Goal: Transaction & Acquisition: Purchase product/service

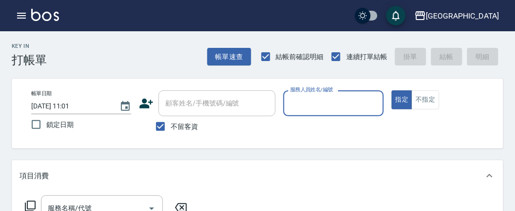
click at [318, 97] on input "服務人員姓名/編號" at bounding box center [333, 103] width 91 height 17
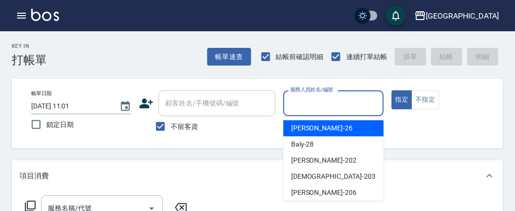
click at [317, 129] on div "[PERSON_NAME] -26" at bounding box center [333, 128] width 100 height 16
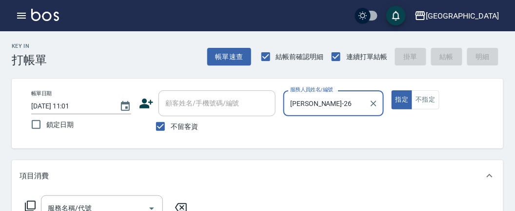
type input "[PERSON_NAME]-26"
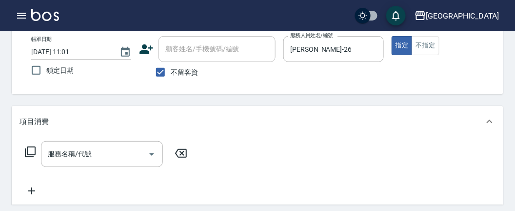
click at [27, 151] on icon at bounding box center [30, 151] width 11 height 11
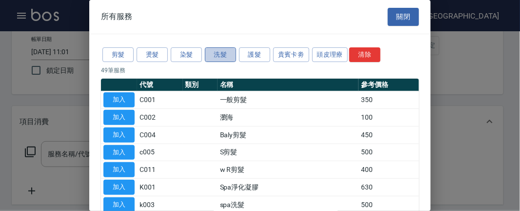
click at [220, 56] on button "洗髮" at bounding box center [220, 54] width 31 height 15
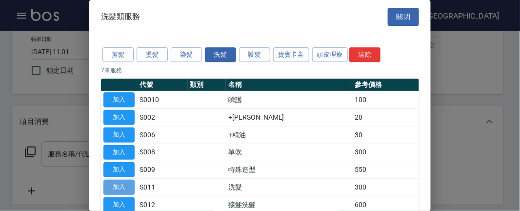
click at [124, 187] on button "加入" at bounding box center [118, 186] width 31 height 15
type input "洗髮(S011)"
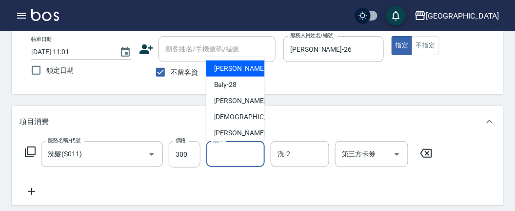
click at [240, 154] on input "洗-1" at bounding box center [236, 153] width 50 height 17
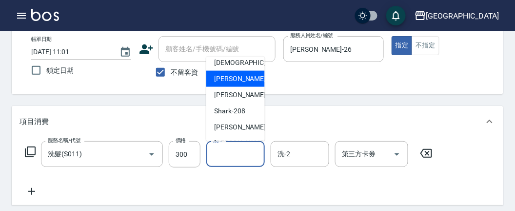
click at [241, 126] on div "小雲 -214" at bounding box center [235, 127] width 59 height 16
type input "小雲-214"
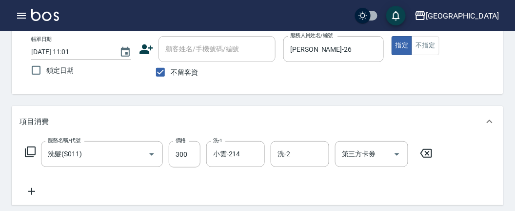
click at [30, 149] on icon at bounding box center [30, 152] width 12 height 12
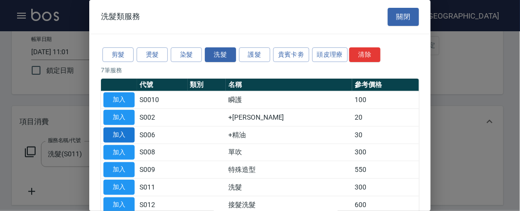
click at [122, 130] on button "加入" at bounding box center [118, 134] width 31 height 15
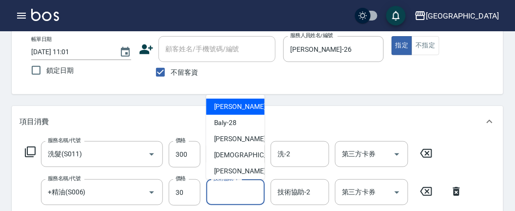
click at [227, 188] on input "技術協助-1" at bounding box center [236, 191] width 50 height 17
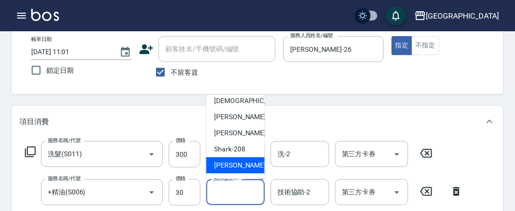
click at [231, 161] on span "小雲 -214" at bounding box center [246, 165] width 65 height 10
type input "小雲-214"
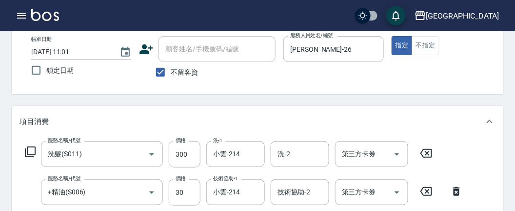
click at [32, 154] on icon at bounding box center [30, 151] width 11 height 11
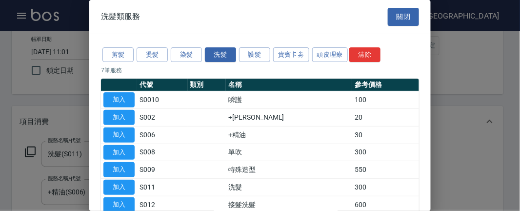
click at [119, 61] on div "剪髮 燙髮 染髮 洗髮 護髮 貴賓卡劵 頭皮理療 清除" at bounding box center [260, 55] width 318 height 18
click at [119, 57] on button "剪髮" at bounding box center [117, 54] width 31 height 15
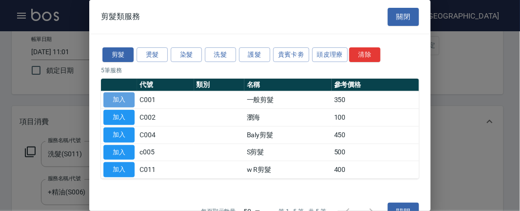
click at [119, 97] on button "加入" at bounding box center [118, 99] width 31 height 15
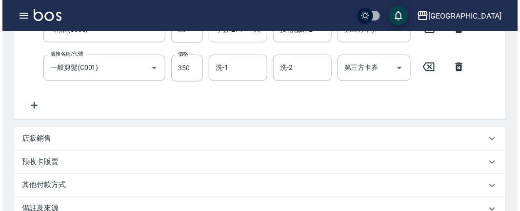
scroll to position [386, 0]
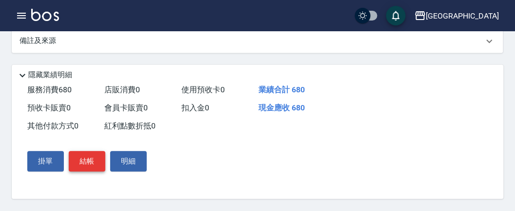
click at [87, 164] on button "結帳" at bounding box center [87, 161] width 37 height 20
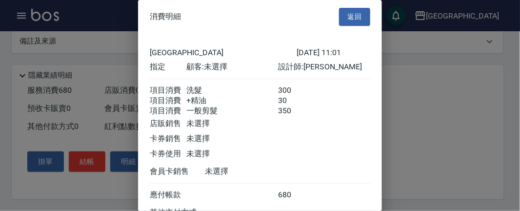
scroll to position [100, 0]
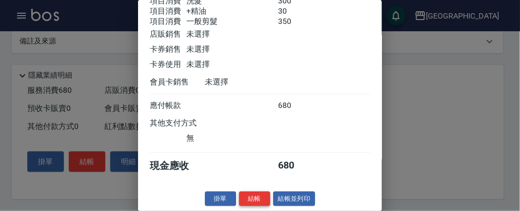
click at [259, 201] on button "結帳" at bounding box center [254, 198] width 31 height 15
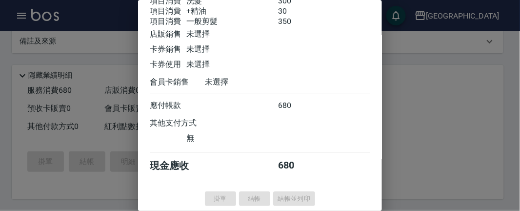
type input "[DATE] 11:31"
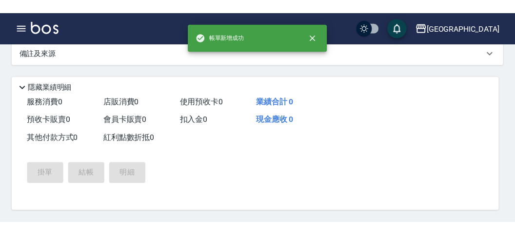
scroll to position [0, 0]
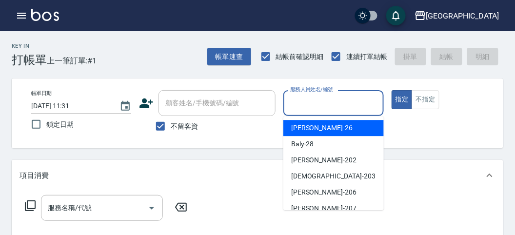
click at [300, 108] on input "服務人員姓名/編號" at bounding box center [333, 103] width 91 height 17
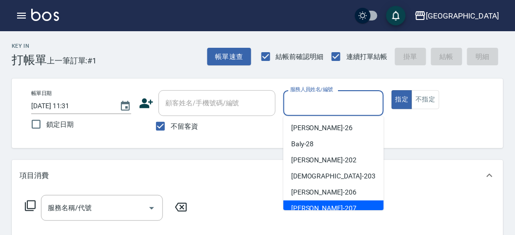
click at [303, 207] on span "[PERSON_NAME] -207" at bounding box center [323, 208] width 65 height 10
type input "[PERSON_NAME]-207"
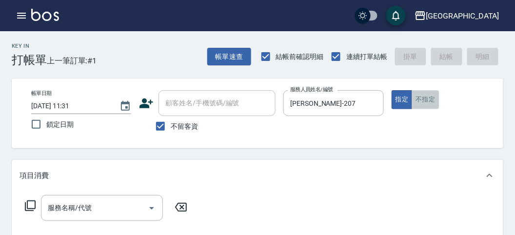
click at [428, 98] on button "不指定" at bounding box center [425, 99] width 27 height 19
click at [31, 205] on icon at bounding box center [30, 206] width 12 height 12
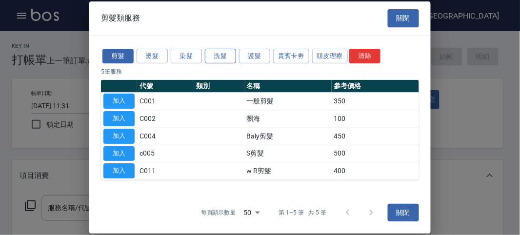
click at [223, 56] on button "洗髮" at bounding box center [220, 55] width 31 height 15
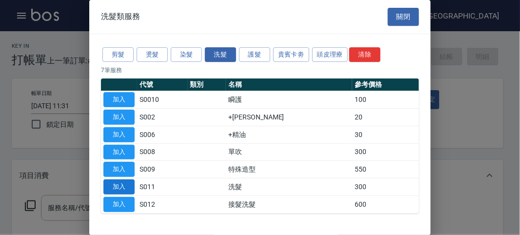
click at [125, 184] on button "加入" at bounding box center [118, 186] width 31 height 15
type input "洗髮(S011)"
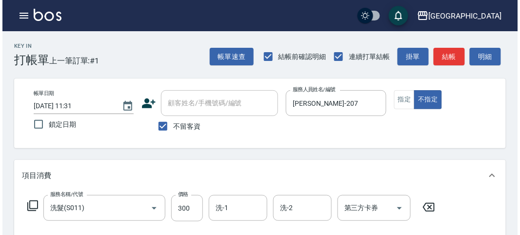
scroll to position [285, 0]
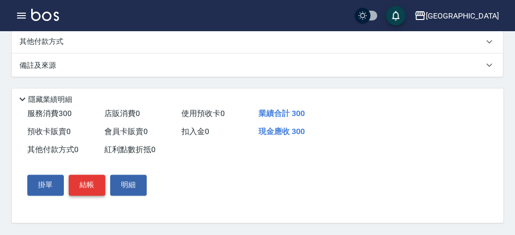
click at [95, 191] on button "結帳" at bounding box center [87, 185] width 37 height 20
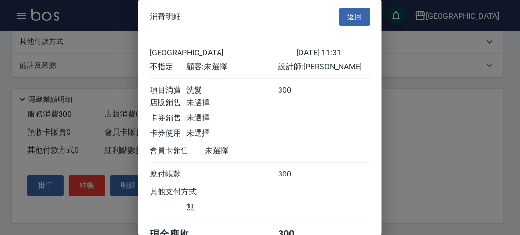
scroll to position [54, 0]
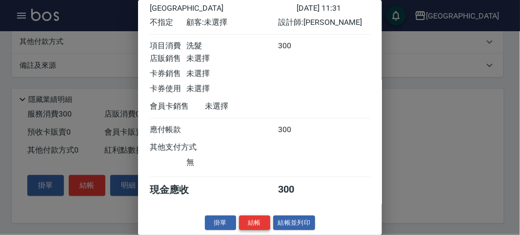
click at [249, 210] on button "結帳" at bounding box center [254, 223] width 31 height 15
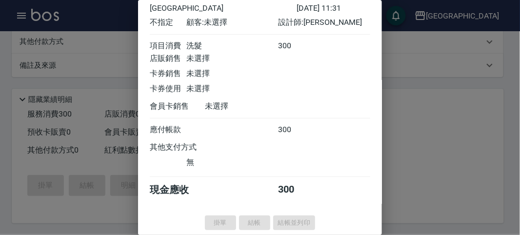
type input "[DATE] 11:33"
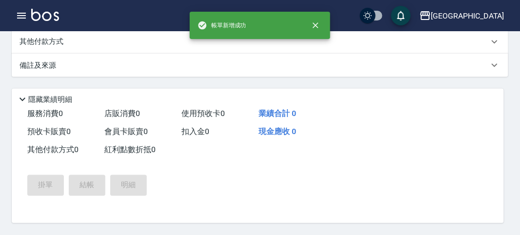
scroll to position [0, 0]
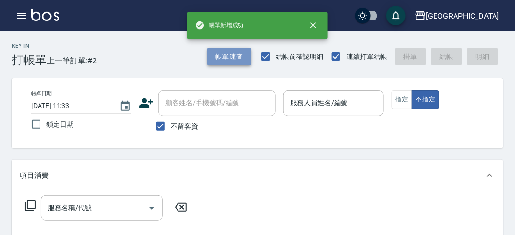
click at [216, 57] on button "帳單速查" at bounding box center [229, 57] width 44 height 18
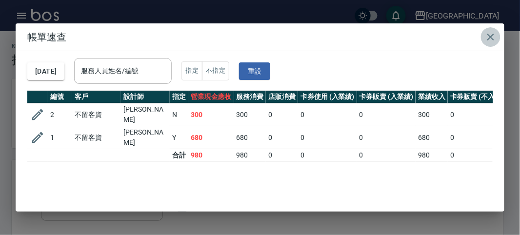
click at [489, 36] on icon "button" at bounding box center [490, 37] width 7 height 7
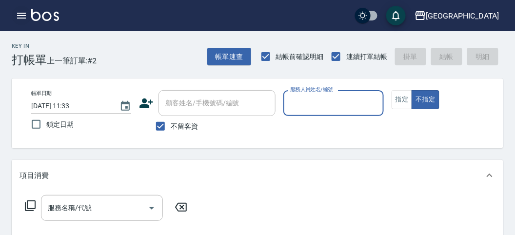
click at [20, 15] on icon "button" at bounding box center [22, 16] width 12 height 12
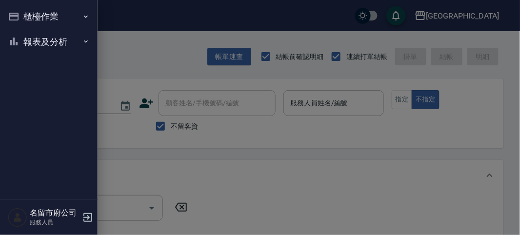
click at [25, 37] on button "報表及分析" at bounding box center [49, 41] width 90 height 25
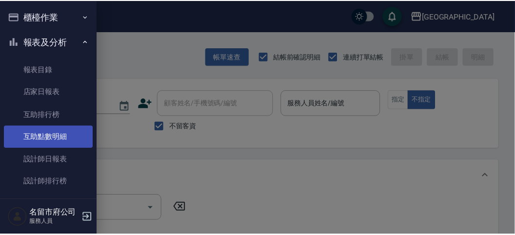
scroll to position [32, 0]
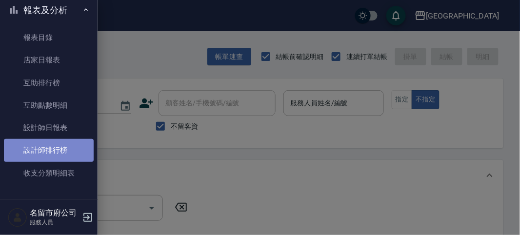
click at [56, 159] on link "設計師排行榜" at bounding box center [49, 150] width 90 height 22
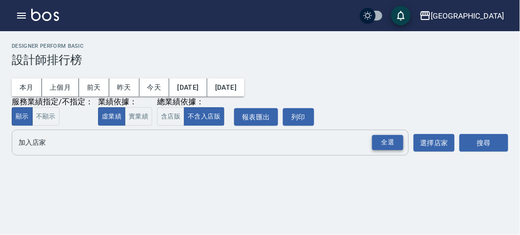
click at [390, 146] on div "全選" at bounding box center [387, 142] width 31 height 15
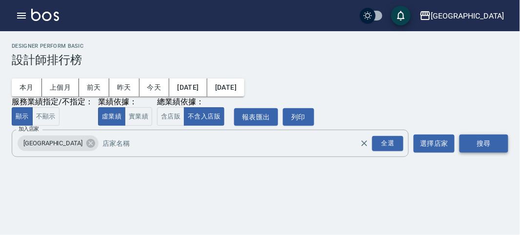
click at [469, 142] on button "搜尋" at bounding box center [483, 144] width 49 height 18
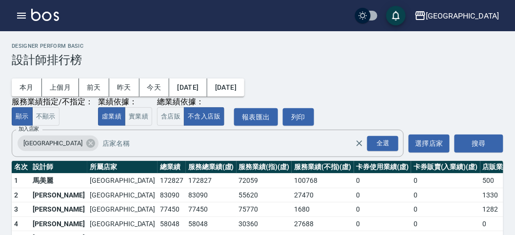
scroll to position [85, 0]
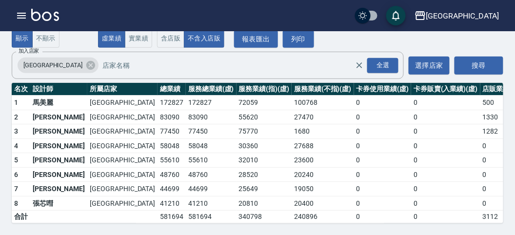
click at [56, 19] on img at bounding box center [45, 15] width 28 height 12
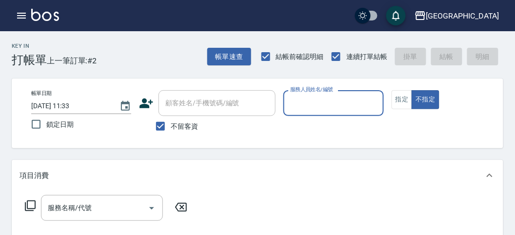
click at [328, 101] on input "服務人員姓名/編號" at bounding box center [333, 103] width 91 height 17
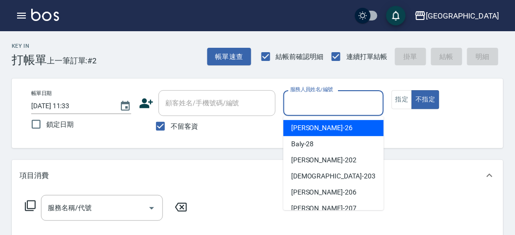
click at [308, 130] on span "[PERSON_NAME] -26" at bounding box center [321, 128] width 61 height 10
type input "[PERSON_NAME]-26"
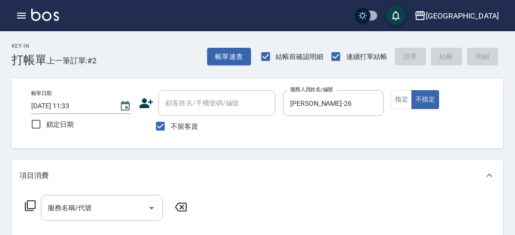
click at [28, 210] on icon at bounding box center [30, 206] width 12 height 12
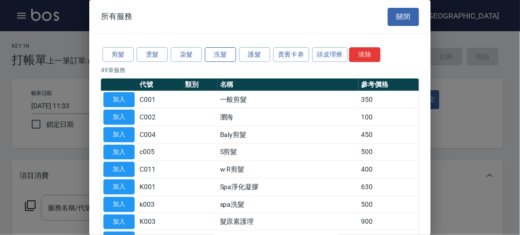
click at [228, 56] on button "洗髮" at bounding box center [220, 54] width 31 height 15
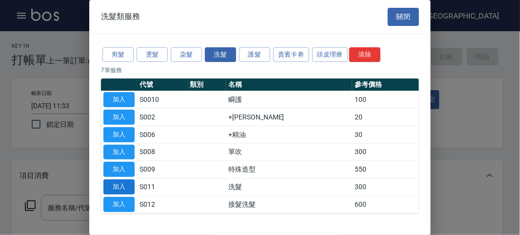
click at [124, 179] on button "加入" at bounding box center [118, 186] width 31 height 15
type input "洗髮(S011)"
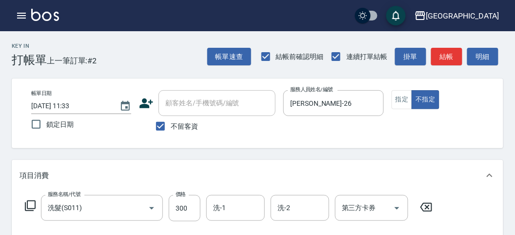
click at [35, 205] on icon at bounding box center [30, 205] width 11 height 11
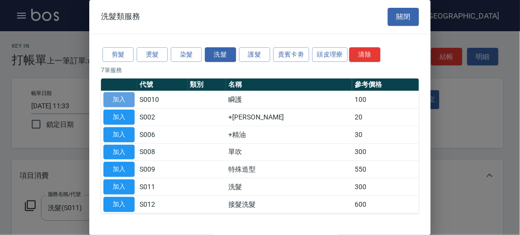
click at [120, 98] on button "加入" at bounding box center [118, 99] width 31 height 15
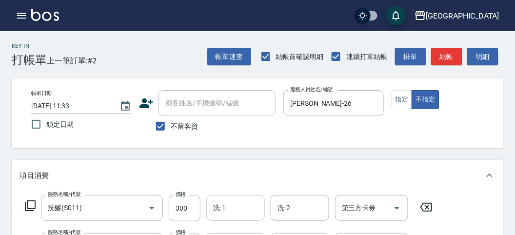
click at [249, 207] on input "洗-1" at bounding box center [236, 207] width 50 height 17
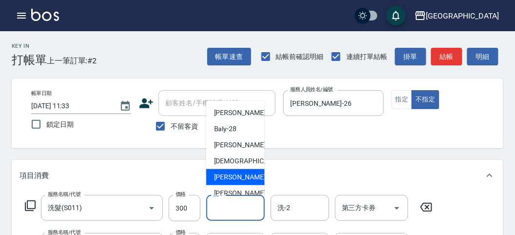
scroll to position [75, 0]
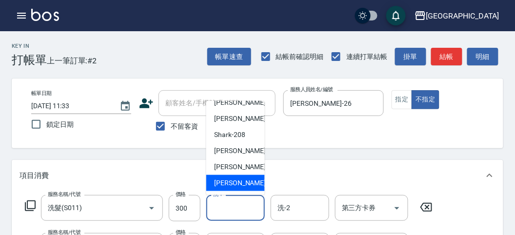
click at [251, 186] on div "[PERSON_NAME] -222" at bounding box center [235, 183] width 59 height 16
type input "[PERSON_NAME]-222"
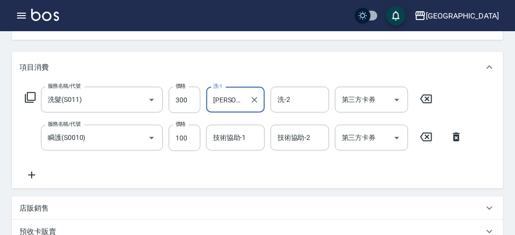
scroll to position [162, 0]
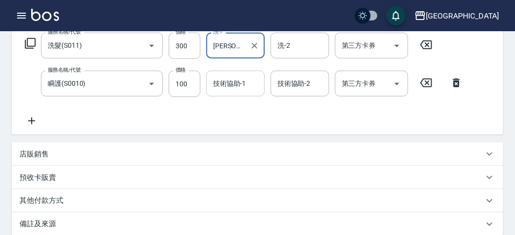
click at [219, 93] on div "技術協助-1" at bounding box center [235, 84] width 59 height 26
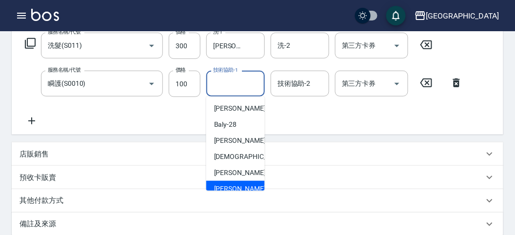
scroll to position [75, 0]
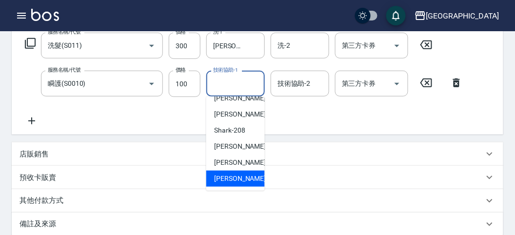
click at [236, 178] on span "[PERSON_NAME] -222" at bounding box center [246, 179] width 65 height 10
type input "[PERSON_NAME]-222"
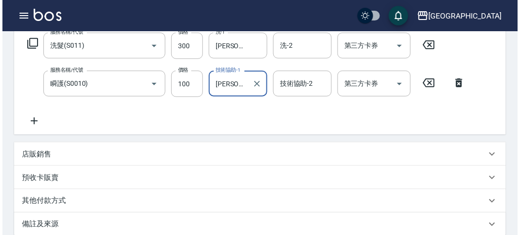
scroll to position [323, 0]
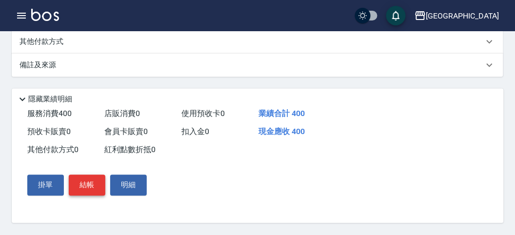
click at [89, 191] on button "結帳" at bounding box center [87, 185] width 37 height 20
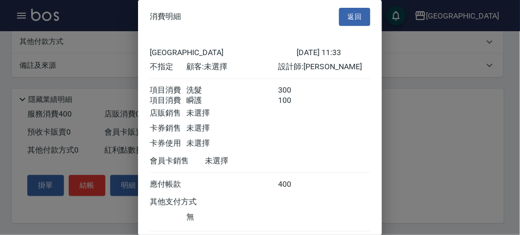
scroll to position [65, 0]
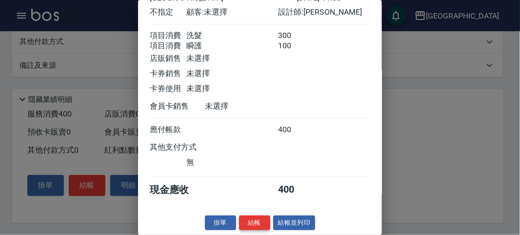
click at [254, 210] on button "結帳" at bounding box center [254, 223] width 31 height 15
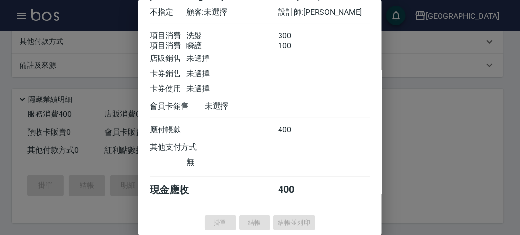
type input "[DATE] 11:50"
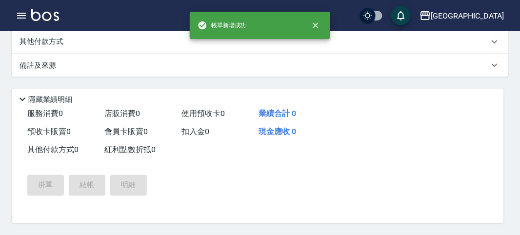
scroll to position [0, 0]
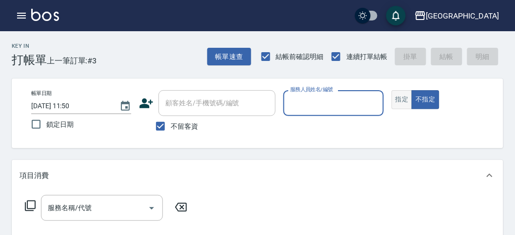
drag, startPoint x: 394, startPoint y: 96, endPoint x: 374, endPoint y: 101, distance: 20.6
click at [393, 96] on button "指定" at bounding box center [402, 99] width 21 height 19
click at [344, 100] on input "服務人員姓名/編號" at bounding box center [333, 103] width 91 height 17
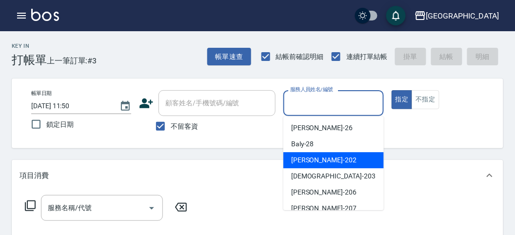
drag, startPoint x: 324, startPoint y: 155, endPoint x: 344, endPoint y: 149, distance: 20.7
click at [322, 157] on div "[PERSON_NAME] -202" at bounding box center [333, 160] width 100 height 16
type input "[PERSON_NAME]-202"
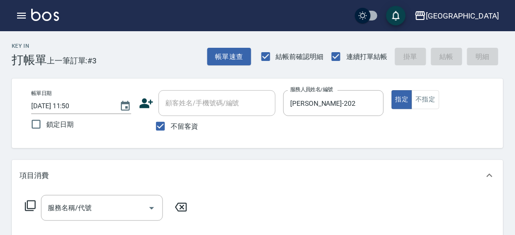
click at [30, 201] on icon at bounding box center [30, 206] width 12 height 12
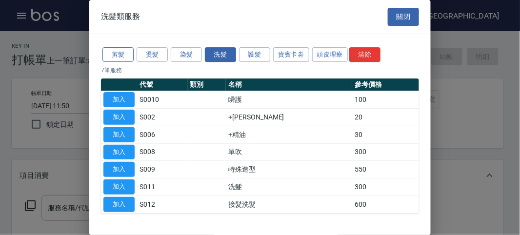
click at [123, 55] on button "剪髮" at bounding box center [117, 54] width 31 height 15
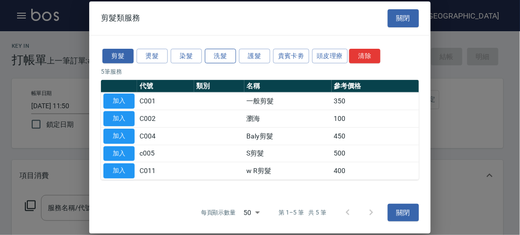
click at [226, 59] on button "洗髮" at bounding box center [220, 55] width 31 height 15
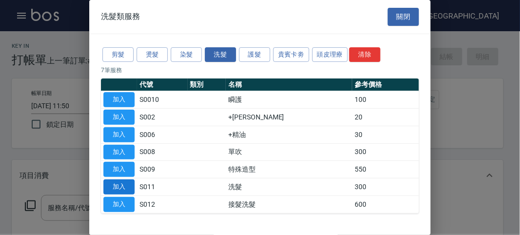
click at [124, 182] on button "加入" at bounding box center [118, 186] width 31 height 15
type input "洗髮(S011)"
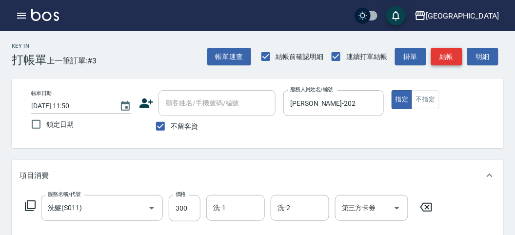
click at [441, 57] on button "結帳" at bounding box center [446, 57] width 31 height 18
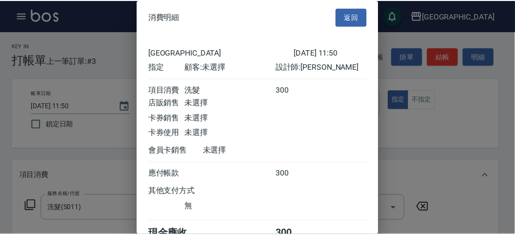
scroll to position [54, 0]
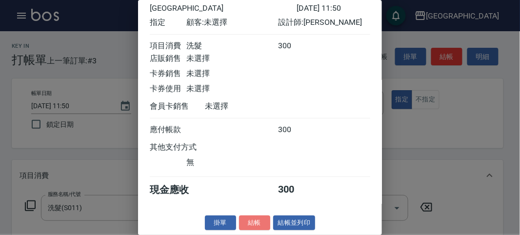
drag, startPoint x: 256, startPoint y: 225, endPoint x: 247, endPoint y: 223, distance: 9.5
click at [255, 210] on button "結帳" at bounding box center [254, 223] width 31 height 15
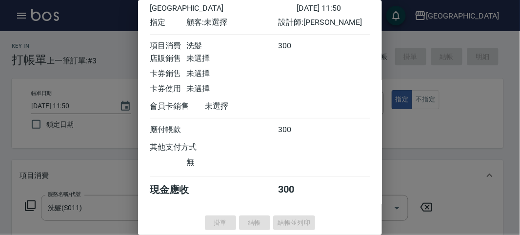
type input "[DATE] 12:07"
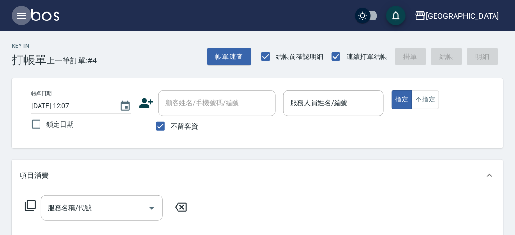
click at [22, 13] on icon "button" at bounding box center [21, 16] width 9 height 6
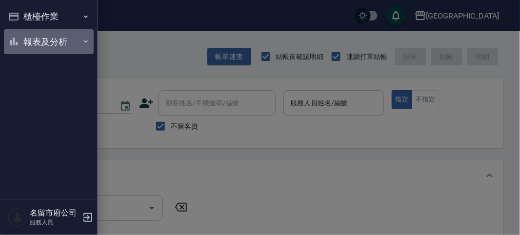
click at [39, 43] on button "報表及分析" at bounding box center [49, 41] width 90 height 25
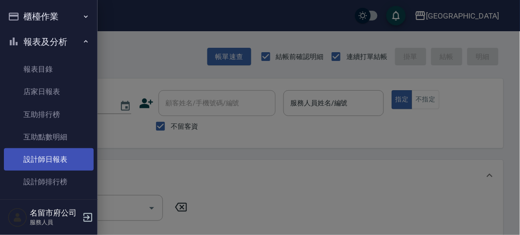
click at [66, 154] on link "設計師日報表" at bounding box center [49, 159] width 90 height 22
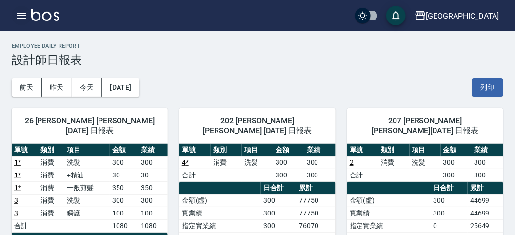
click at [23, 16] on icon "button" at bounding box center [21, 16] width 9 height 6
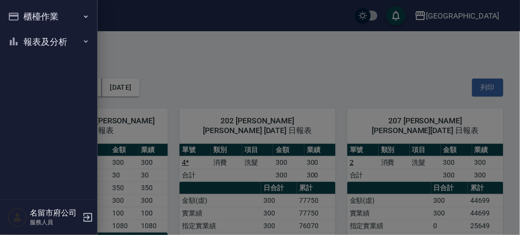
click at [23, 16] on button "櫃檯作業" at bounding box center [49, 16] width 90 height 25
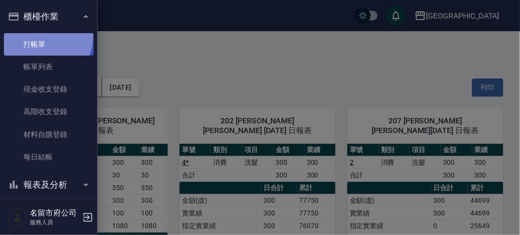
click at [45, 37] on link "打帳單" at bounding box center [49, 44] width 90 height 22
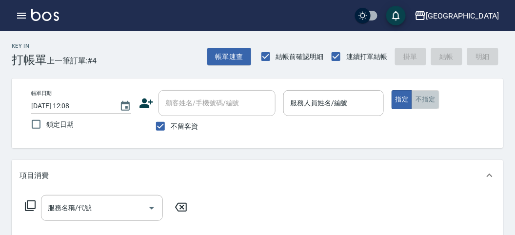
click at [425, 102] on button "不指定" at bounding box center [425, 99] width 27 height 19
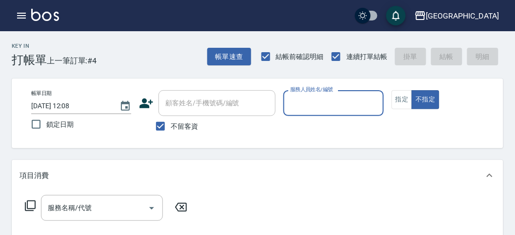
click at [334, 113] on div "服務人員姓名/編號" at bounding box center [333, 103] width 100 height 26
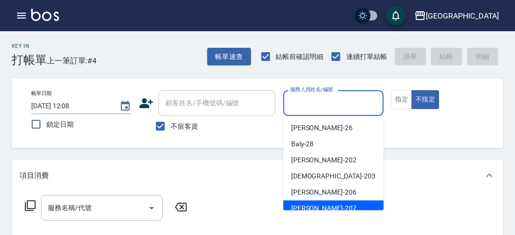
click at [312, 210] on div "服務名稱/代號 服務名稱/代號" at bounding box center [257, 224] width 491 height 67
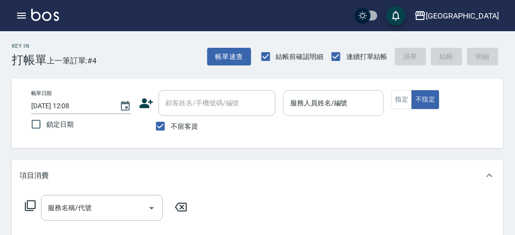
drag, startPoint x: 328, startPoint y: 93, endPoint x: 330, endPoint y: 99, distance: 6.0
click at [329, 95] on div "服務人員姓名/編號" at bounding box center [333, 103] width 100 height 26
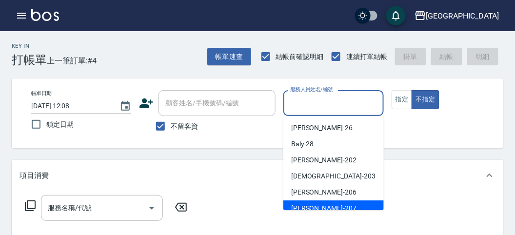
click at [313, 206] on span "[PERSON_NAME] -207" at bounding box center [323, 208] width 65 height 10
type input "[PERSON_NAME]-207"
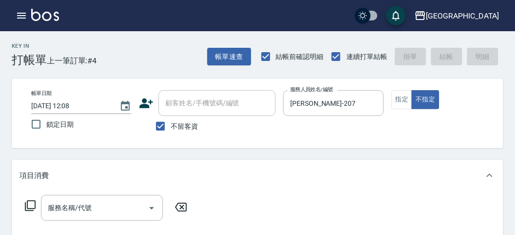
click at [24, 204] on icon at bounding box center [30, 206] width 12 height 12
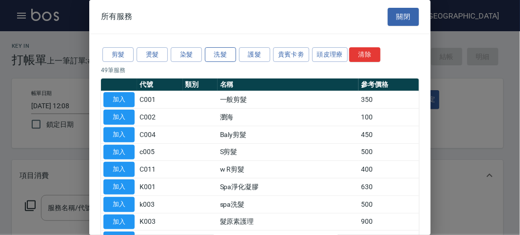
click at [216, 57] on button "洗髮" at bounding box center [220, 54] width 31 height 15
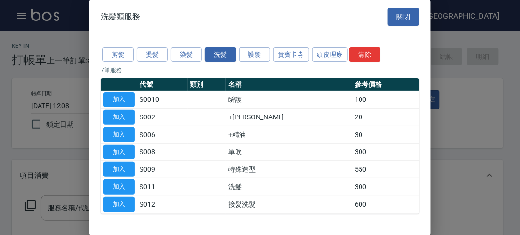
click at [129, 188] on button "加入" at bounding box center [118, 186] width 31 height 15
type input "洗髮(S011)"
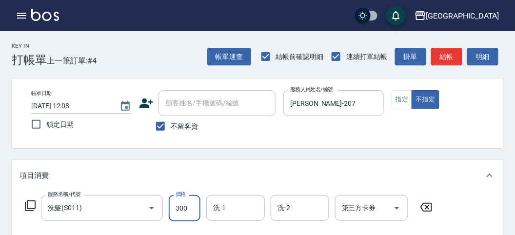
click at [188, 210] on input "300" at bounding box center [185, 208] width 32 height 26
type input "350"
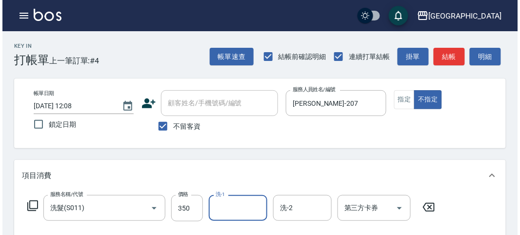
scroll to position [285, 0]
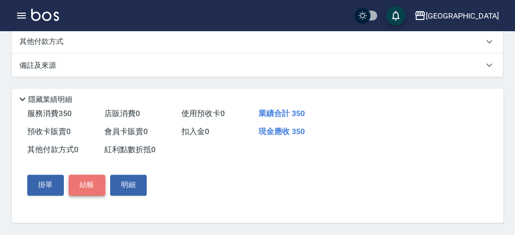
click at [91, 184] on button "結帳" at bounding box center [87, 185] width 37 height 20
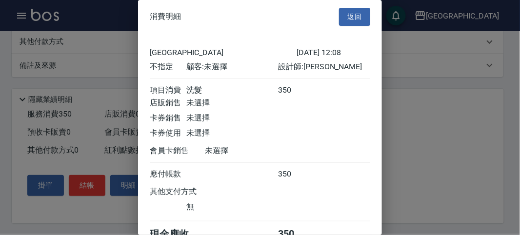
scroll to position [54, 0]
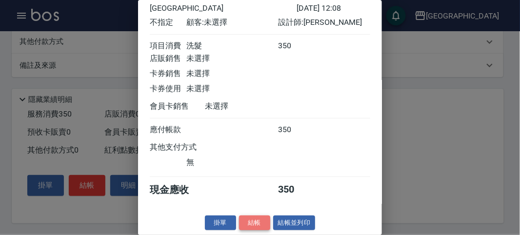
click at [251, 210] on button "結帳" at bounding box center [254, 223] width 31 height 15
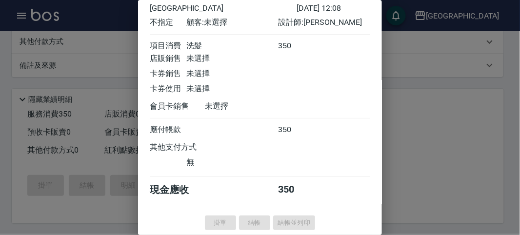
type input "[DATE] 12:25"
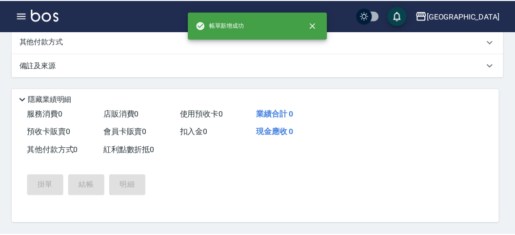
scroll to position [0, 0]
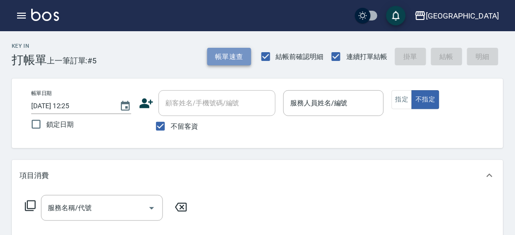
click at [239, 57] on button "帳單速查" at bounding box center [229, 57] width 44 height 18
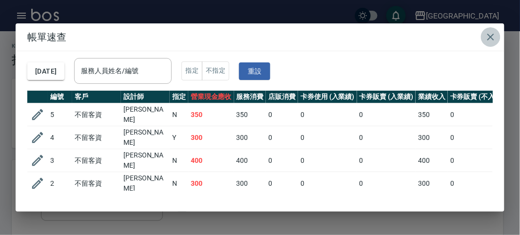
click at [493, 43] on button "button" at bounding box center [491, 37] width 20 height 20
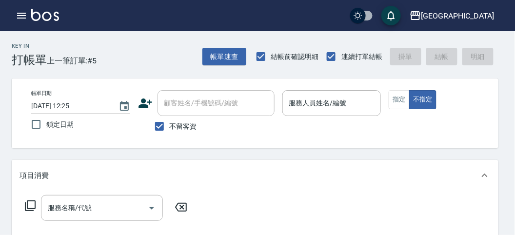
click at [498, 85] on div "帳單日期 [DATE] 12:25 鎖定日期 顧客姓名/手機號碼/編號 顧客姓名/手機號碼/編號 不留客資 服務人員姓名/編號 服務人員姓名/編號 指定 不指定" at bounding box center [256, 114] width 488 height 70
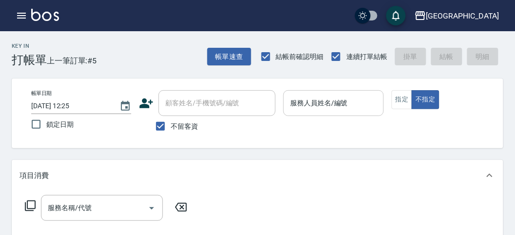
click at [319, 103] on input "服務人員姓名/編號" at bounding box center [333, 103] width 91 height 17
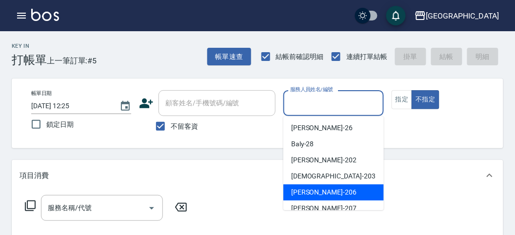
click at [338, 190] on div "[PERSON_NAME] -206" at bounding box center [333, 192] width 100 height 16
type input "[PERSON_NAME]-206"
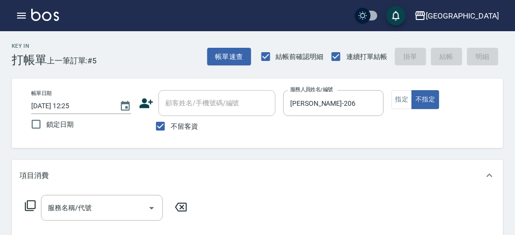
click at [33, 203] on icon at bounding box center [30, 206] width 12 height 12
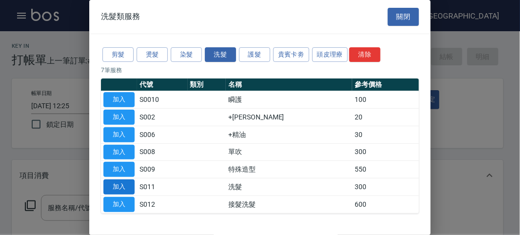
click at [113, 184] on button "加入" at bounding box center [118, 186] width 31 height 15
type input "洗髮(S011)"
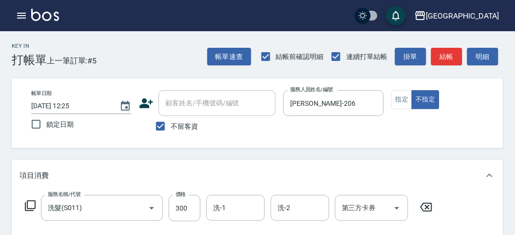
click at [25, 206] on icon at bounding box center [30, 205] width 11 height 11
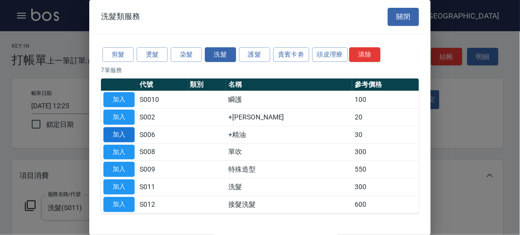
click at [128, 135] on button "加入" at bounding box center [118, 134] width 31 height 15
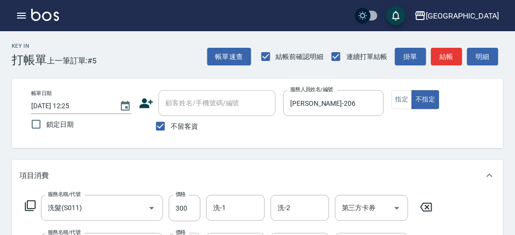
click at [32, 203] on icon at bounding box center [30, 206] width 12 height 12
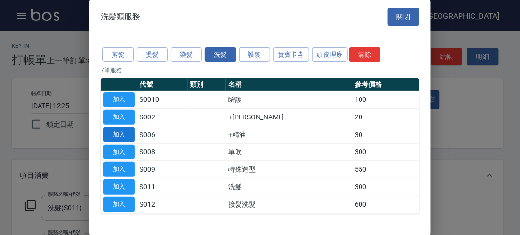
drag, startPoint x: 116, startPoint y: 116, endPoint x: 122, endPoint y: 128, distance: 14.2
click at [116, 116] on button "加入" at bounding box center [118, 117] width 31 height 15
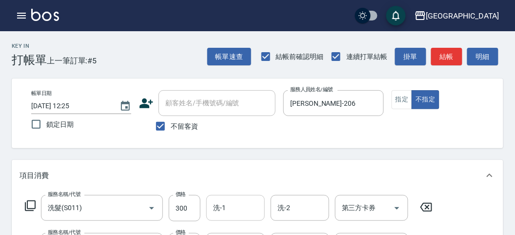
click at [216, 200] on input "洗-1" at bounding box center [236, 207] width 50 height 17
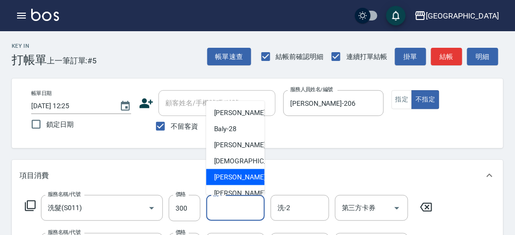
scroll to position [75, 0]
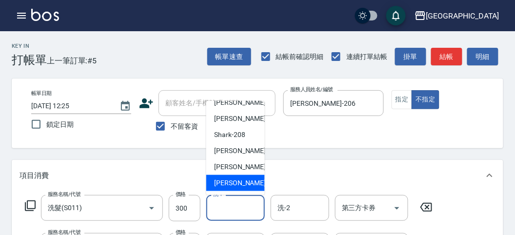
click at [225, 181] on span "[PERSON_NAME] -222" at bounding box center [246, 183] width 65 height 10
type input "[PERSON_NAME]-222"
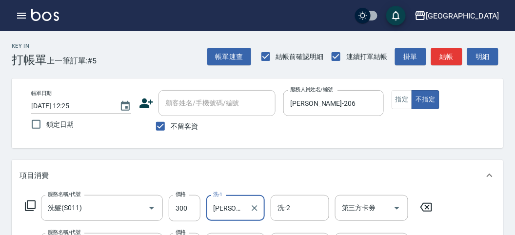
scroll to position [162, 0]
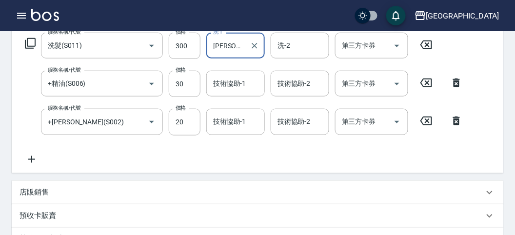
click at [218, 86] on div "技術協助-1 技術協助-1" at bounding box center [235, 84] width 59 height 26
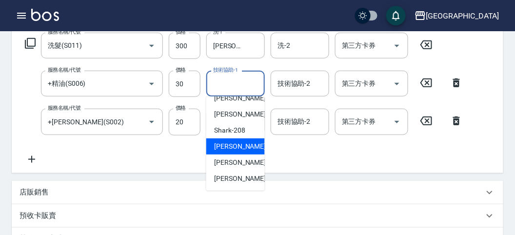
scroll to position [216, 0]
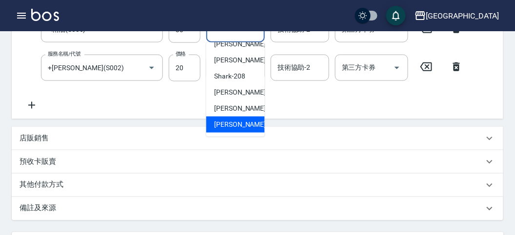
click at [224, 122] on span "[PERSON_NAME] -222" at bounding box center [246, 124] width 65 height 10
type input "[PERSON_NAME]-222"
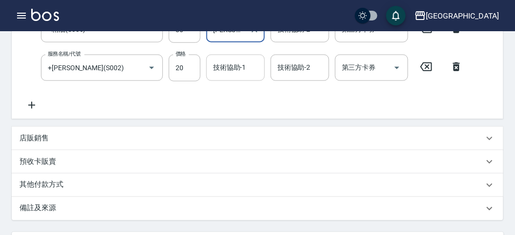
click at [228, 77] on div "技術協助-1" at bounding box center [235, 68] width 59 height 26
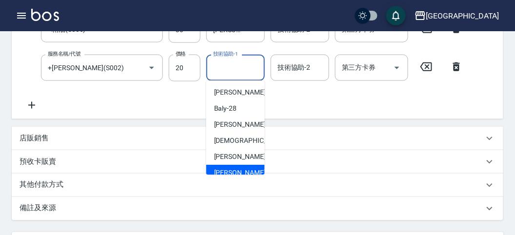
scroll to position [75, 0]
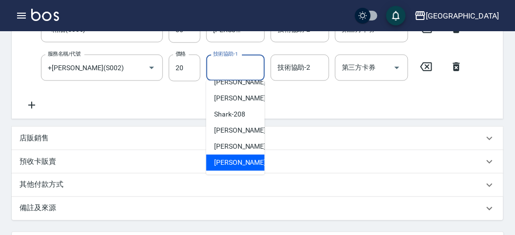
click at [242, 165] on span "[PERSON_NAME] -222" at bounding box center [246, 162] width 65 height 10
type input "[PERSON_NAME]-222"
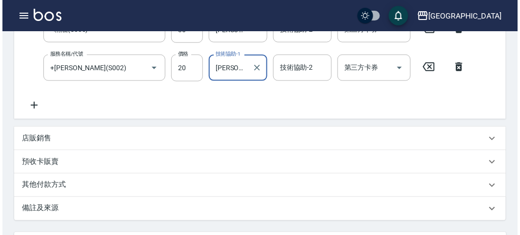
scroll to position [361, 0]
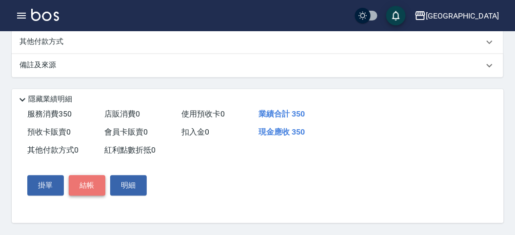
click at [79, 183] on button "結帳" at bounding box center [87, 186] width 37 height 20
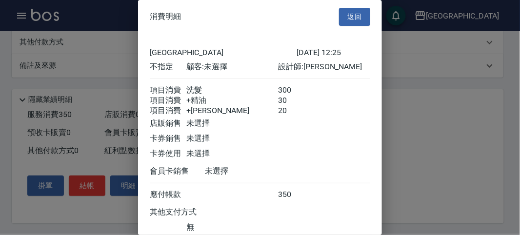
scroll to position [76, 0]
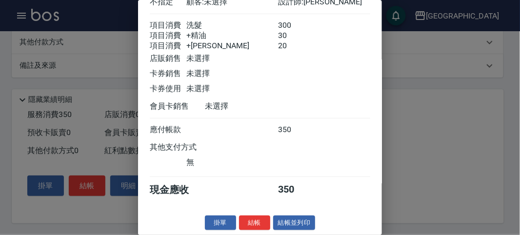
click at [251, 210] on button "結帳" at bounding box center [254, 223] width 31 height 15
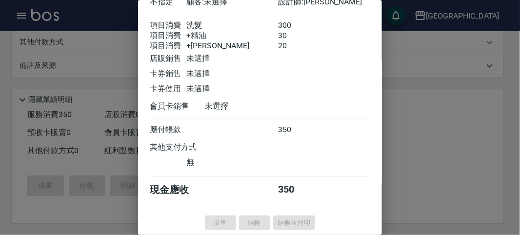
type input "[DATE] 12:33"
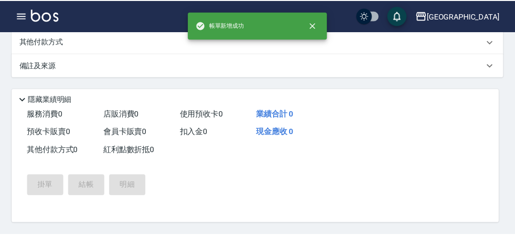
scroll to position [0, 0]
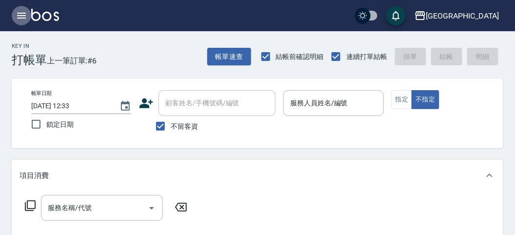
click at [25, 20] on icon "button" at bounding box center [22, 16] width 12 height 12
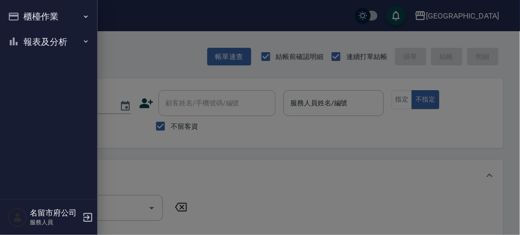
click at [25, 20] on button "櫃檯作業" at bounding box center [49, 16] width 90 height 25
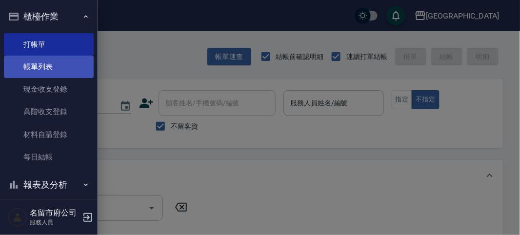
click at [54, 71] on link "帳單列表" at bounding box center [49, 67] width 90 height 22
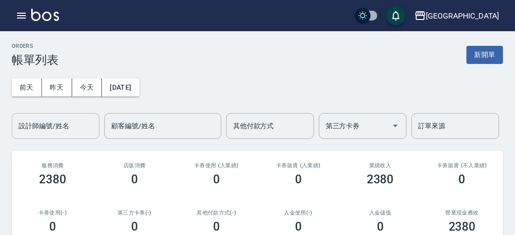
click at [75, 128] on input "設計師編號/姓名" at bounding box center [55, 126] width 79 height 17
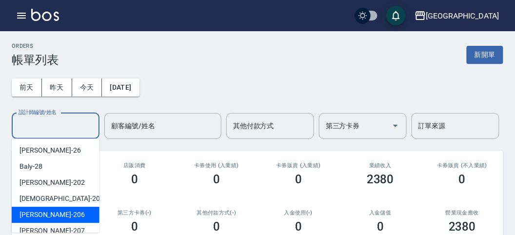
click at [83, 210] on div "[PERSON_NAME] -206" at bounding box center [56, 215] width 88 height 16
type input "[PERSON_NAME]-206"
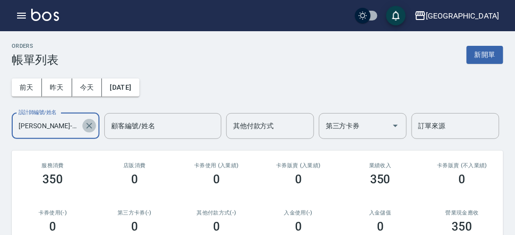
click at [89, 129] on icon "Clear" at bounding box center [89, 126] width 10 height 10
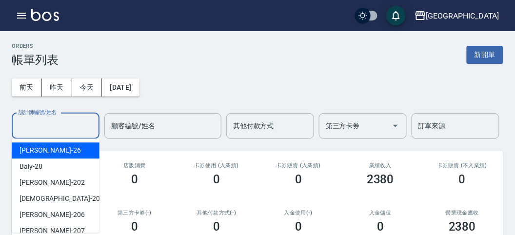
click at [86, 132] on input "設計師編號/姓名" at bounding box center [55, 126] width 79 height 17
drag, startPoint x: 214, startPoint y: 70, endPoint x: 207, endPoint y: 79, distance: 11.6
click at [214, 71] on div "[DATE] [DATE] [DATE] [DATE] 設計師編號/姓名 設計師編號/姓名 顧客編號/姓名 顧客編號/姓名 其他付款方式 其他付款方式 第三方…" at bounding box center [257, 103] width 491 height 72
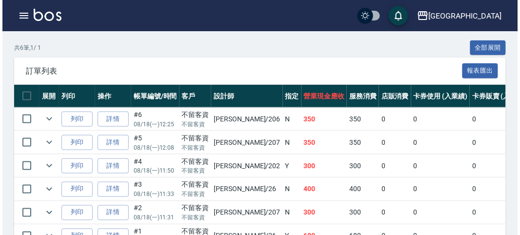
scroll to position [271, 0]
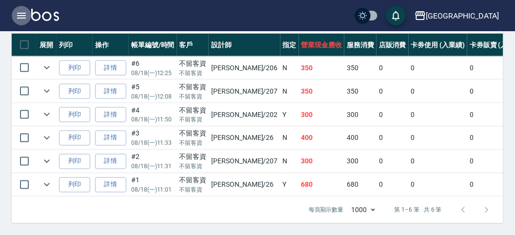
click at [28, 20] on button "button" at bounding box center [22, 16] width 20 height 20
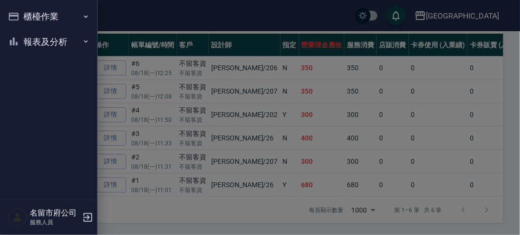
click at [28, 20] on button "櫃檯作業" at bounding box center [49, 16] width 90 height 25
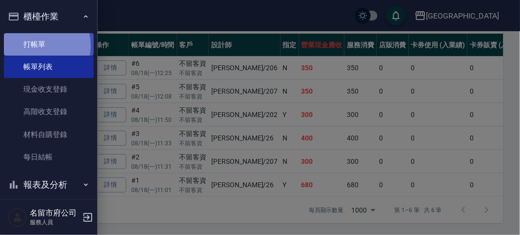
click at [36, 45] on link "打帳單" at bounding box center [49, 44] width 90 height 22
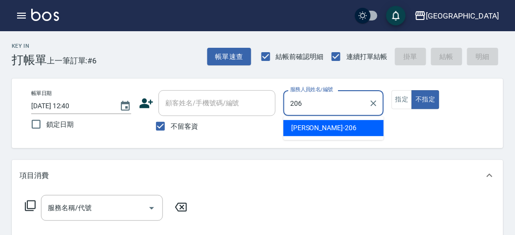
type input "206"
type button "false"
type input "[PERSON_NAME]-206"
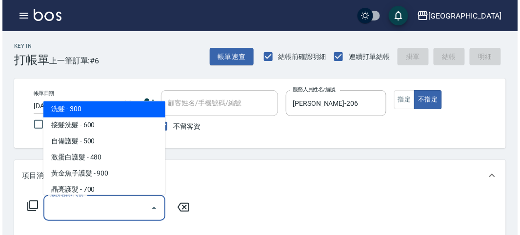
scroll to position [583, 0]
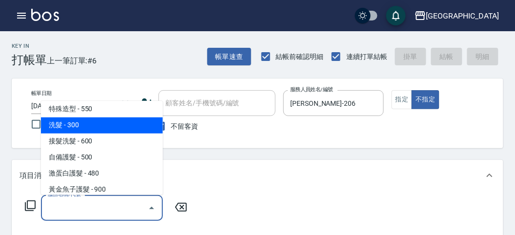
type input "洗髮(S011)"
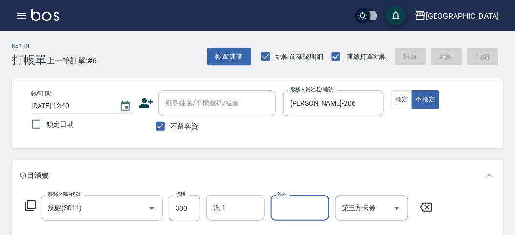
type input "[DATE] 13:12"
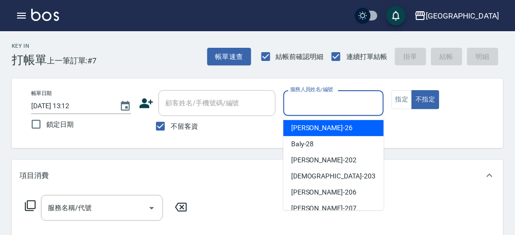
click at [350, 105] on input "服務人員姓名/編號" at bounding box center [333, 103] width 91 height 17
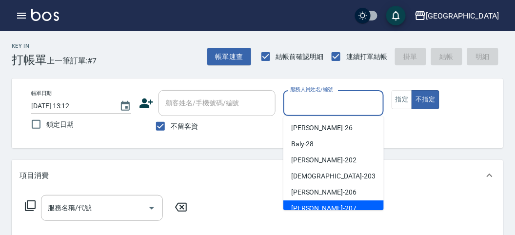
click at [336, 205] on div "[PERSON_NAME] -207" at bounding box center [333, 208] width 100 height 16
type input "[PERSON_NAME]-207"
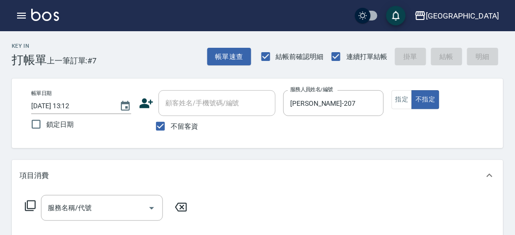
click at [30, 209] on icon at bounding box center [30, 205] width 11 height 11
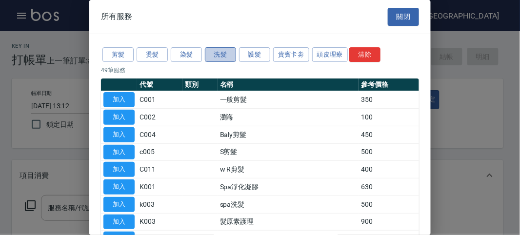
click at [227, 51] on button "洗髮" at bounding box center [220, 54] width 31 height 15
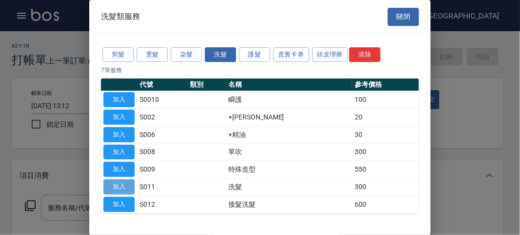
click at [122, 184] on button "加入" at bounding box center [118, 186] width 31 height 15
type input "洗髮(S011)"
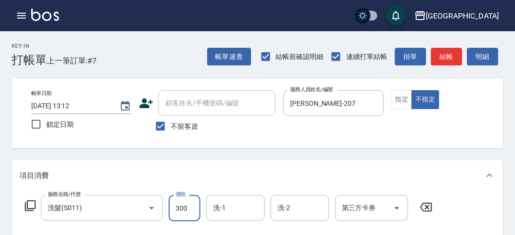
click at [180, 208] on input "300" at bounding box center [185, 208] width 32 height 26
type input "350"
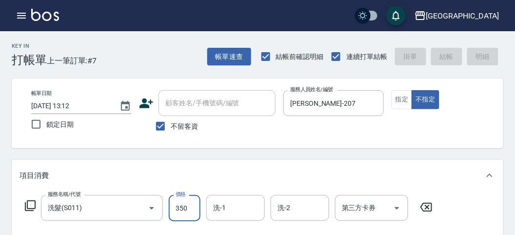
type input "[DATE] 13:19"
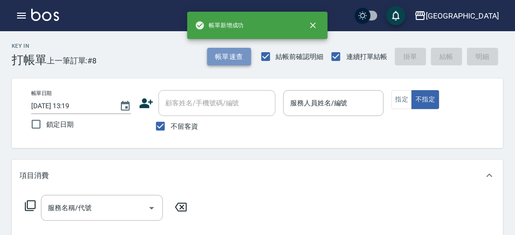
click at [215, 57] on button "帳單速查" at bounding box center [229, 57] width 44 height 18
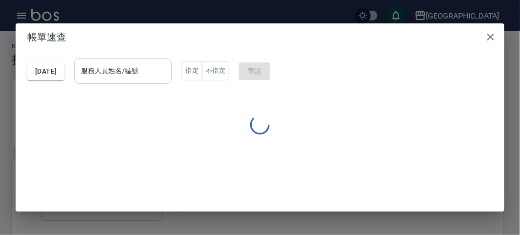
click at [152, 73] on input "服務人員姓名/編號" at bounding box center [123, 70] width 89 height 17
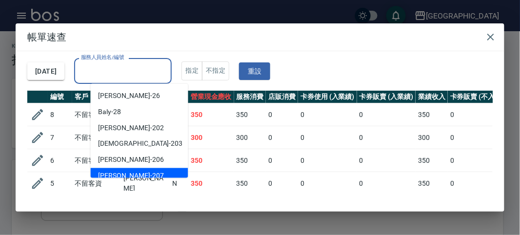
click at [144, 171] on div "[PERSON_NAME] -207" at bounding box center [140, 176] width 98 height 16
type input "[PERSON_NAME]-207"
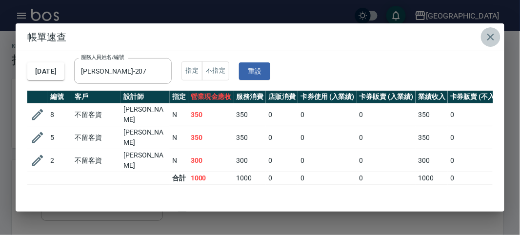
click at [491, 44] on button "button" at bounding box center [491, 37] width 20 height 20
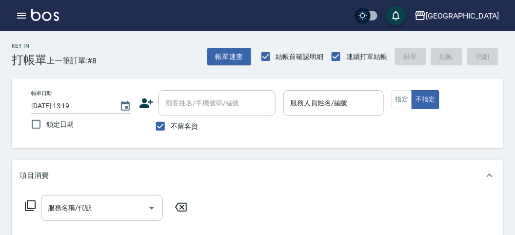
click at [16, 18] on icon "button" at bounding box center [22, 16] width 12 height 12
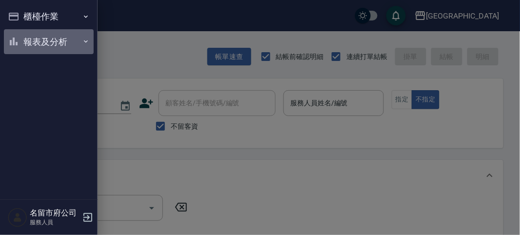
click at [25, 32] on button "報表及分析" at bounding box center [49, 41] width 90 height 25
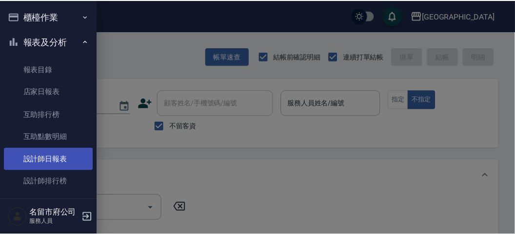
scroll to position [32, 0]
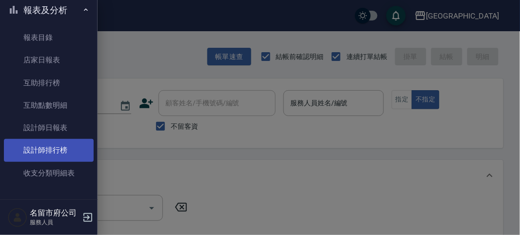
click at [75, 154] on link "設計師排行榜" at bounding box center [49, 150] width 90 height 22
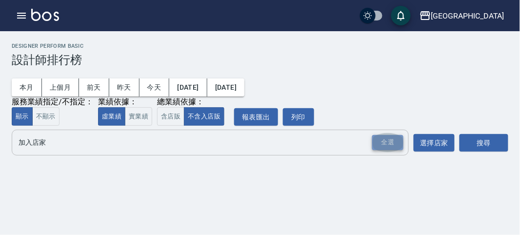
click at [393, 146] on div "全選" at bounding box center [387, 142] width 31 height 15
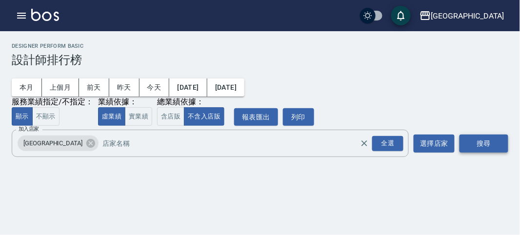
click at [464, 145] on button "搜尋" at bounding box center [483, 144] width 49 height 18
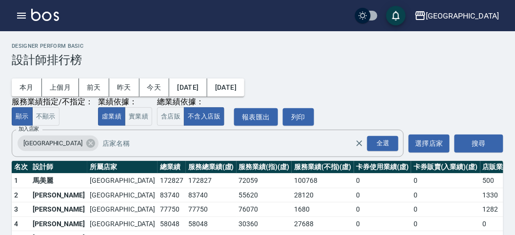
scroll to position [85, 0]
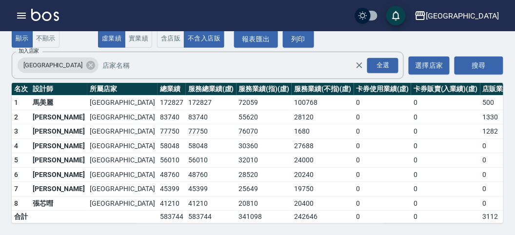
click at [50, 13] on img at bounding box center [45, 15] width 28 height 12
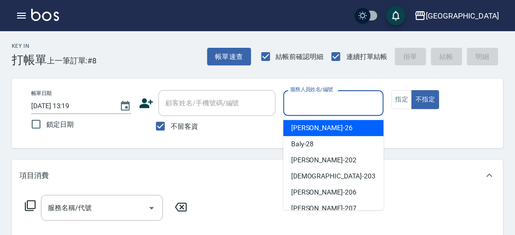
click at [340, 103] on input "服務人員姓名/編號" at bounding box center [333, 103] width 91 height 17
click at [314, 127] on div "[PERSON_NAME] -26" at bounding box center [333, 128] width 100 height 16
type input "[PERSON_NAME]-26"
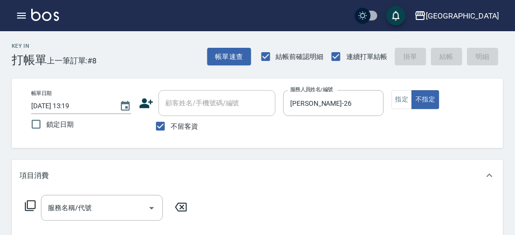
click at [34, 206] on icon at bounding box center [30, 206] width 12 height 12
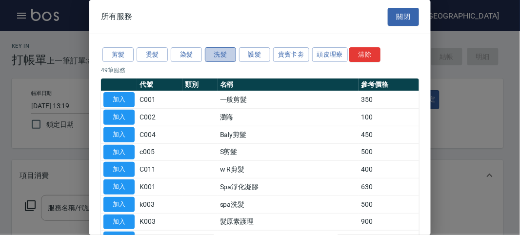
click at [222, 56] on button "洗髮" at bounding box center [220, 54] width 31 height 15
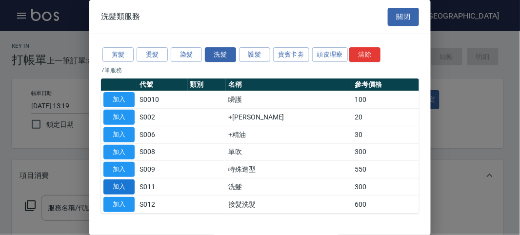
click at [132, 186] on button "加入" at bounding box center [118, 186] width 31 height 15
type input "洗髮(S011)"
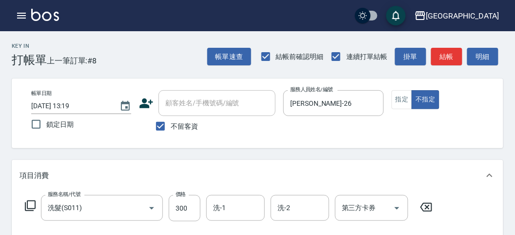
scroll to position [108, 0]
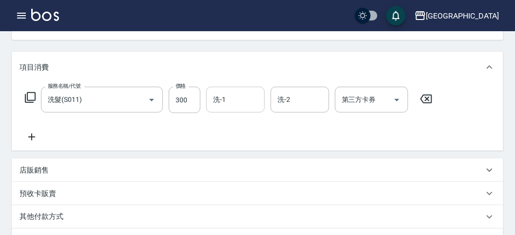
click at [250, 107] on input "洗-1" at bounding box center [236, 99] width 50 height 17
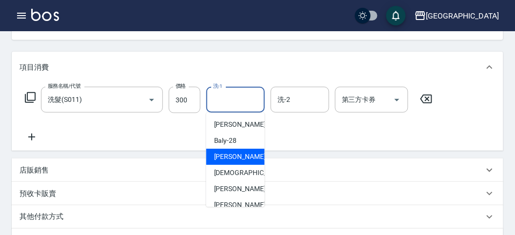
scroll to position [54, 0]
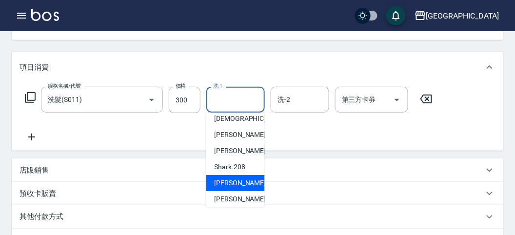
click at [225, 185] on span "小雲 -214" at bounding box center [246, 183] width 65 height 10
type input "小雲-214"
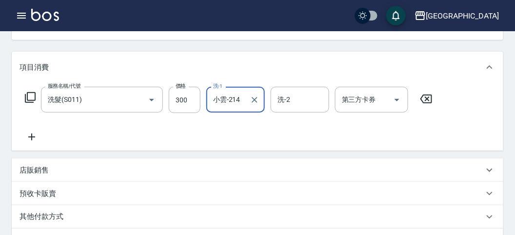
click at [32, 97] on icon at bounding box center [30, 98] width 12 height 12
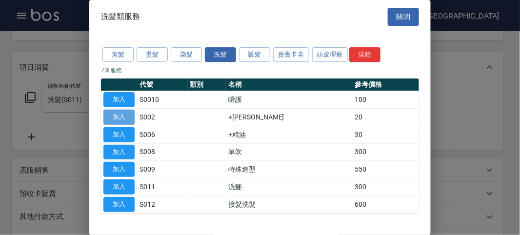
click at [125, 116] on button "加入" at bounding box center [118, 117] width 31 height 15
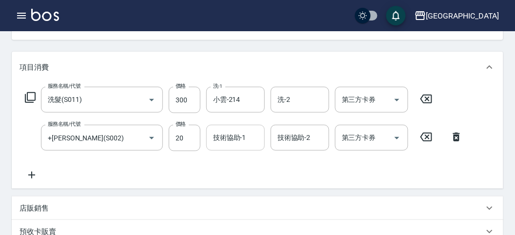
click at [231, 144] on input "技術協助-1" at bounding box center [236, 137] width 50 height 17
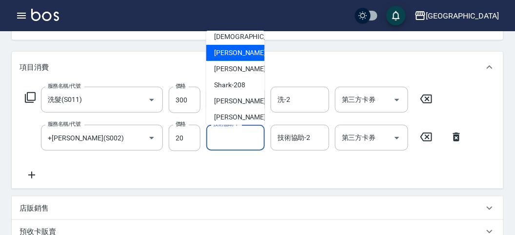
click at [243, 101] on div "小雲 -214" at bounding box center [235, 101] width 59 height 16
type input "小雲-214"
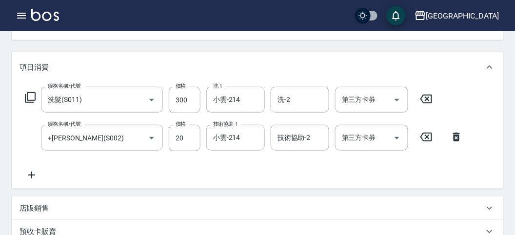
click at [28, 95] on icon at bounding box center [30, 98] width 12 height 12
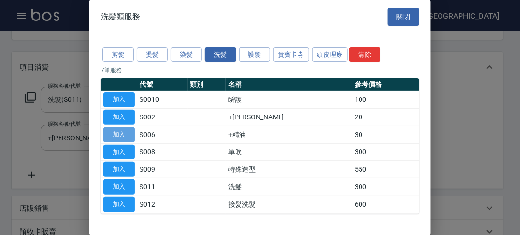
click at [131, 130] on button "加入" at bounding box center [118, 134] width 31 height 15
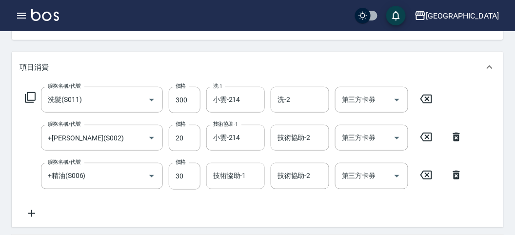
click at [241, 170] on input "技術協助-1" at bounding box center [236, 175] width 50 height 17
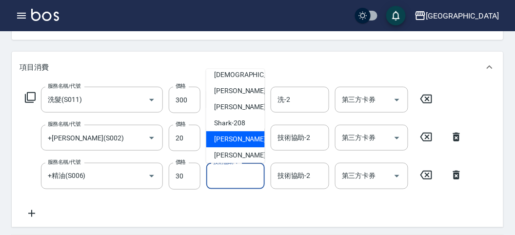
click at [241, 137] on div "小雲 -214" at bounding box center [235, 140] width 59 height 16
type input "小雲-214"
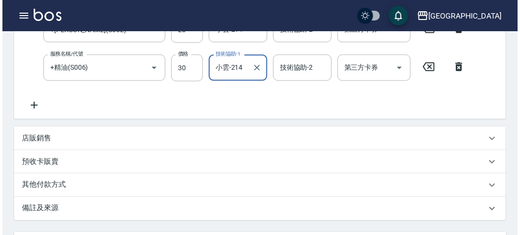
scroll to position [361, 0]
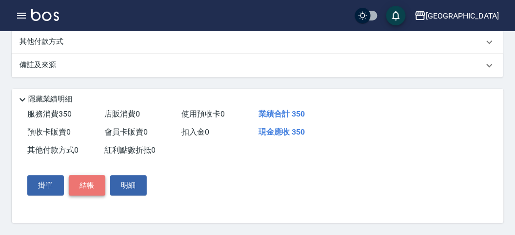
drag, startPoint x: 88, startPoint y: 181, endPoint x: 103, endPoint y: 183, distance: 15.2
click at [89, 181] on button "結帳" at bounding box center [87, 186] width 37 height 20
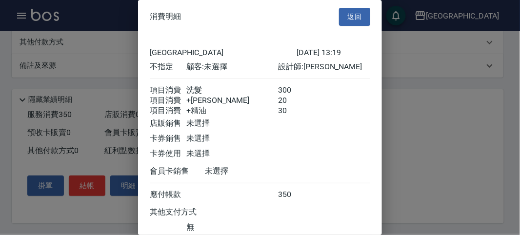
scroll to position [76, 0]
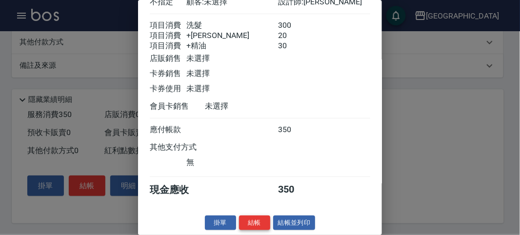
click at [256, 210] on button "結帳" at bounding box center [254, 223] width 31 height 15
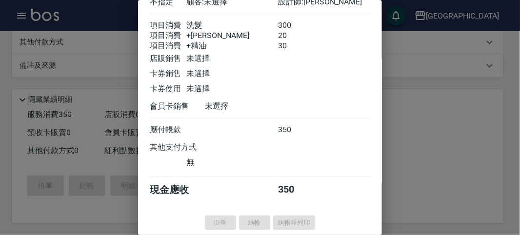
type input "[DATE] 13:28"
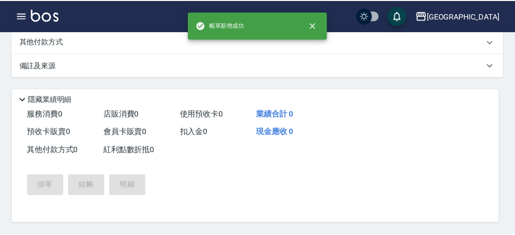
scroll to position [0, 0]
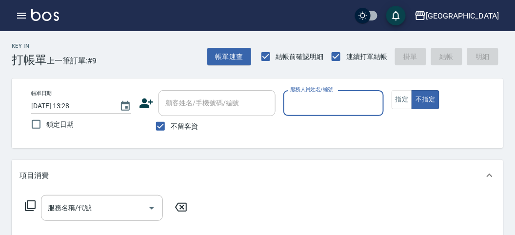
drag, startPoint x: 344, startPoint y: 113, endPoint x: 339, endPoint y: 115, distance: 5.7
click at [344, 113] on div "服務人員姓名/編號" at bounding box center [333, 103] width 100 height 26
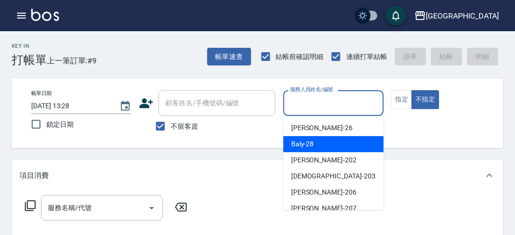
click at [366, 148] on div "Baly -28" at bounding box center [333, 144] width 100 height 16
type input "Baly-28"
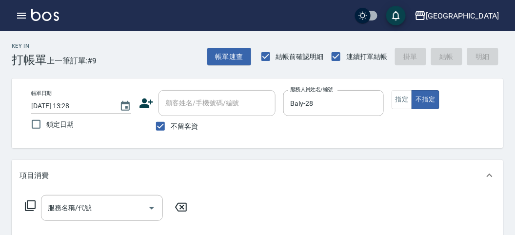
click at [27, 206] on icon at bounding box center [30, 205] width 11 height 11
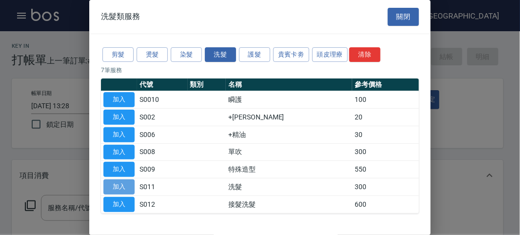
click at [108, 181] on button "加入" at bounding box center [118, 186] width 31 height 15
type input "洗髮(S011)"
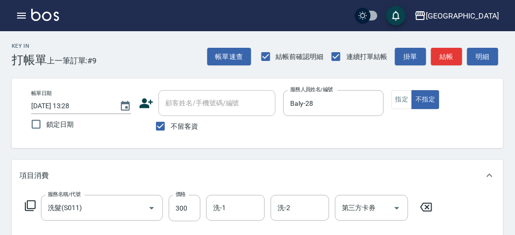
click at [24, 199] on div "服務名稱/代號 洗髮(S011) 服務名稱/代號 價格 300 價格 洗-1 洗-1 洗-2 洗-2 第三方卡券 第三方卡券" at bounding box center [229, 208] width 419 height 26
click at [25, 204] on icon at bounding box center [30, 205] width 11 height 11
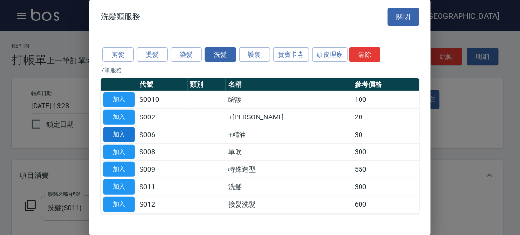
click at [111, 131] on button "加入" at bounding box center [118, 134] width 31 height 15
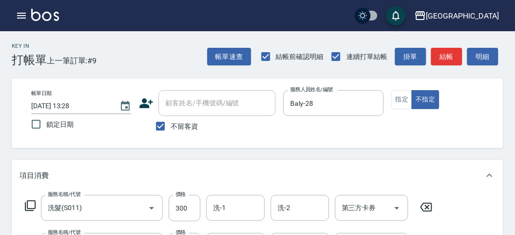
click at [31, 204] on icon at bounding box center [30, 206] width 12 height 12
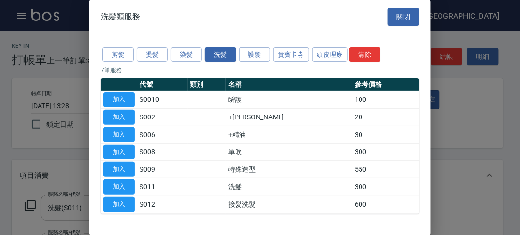
drag, startPoint x: 111, startPoint y: 118, endPoint x: 116, endPoint y: 169, distance: 50.9
click at [111, 119] on button "加入" at bounding box center [118, 117] width 31 height 15
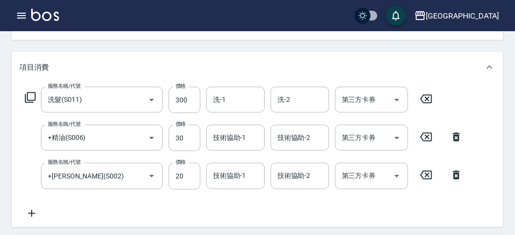
scroll to position [54, 0]
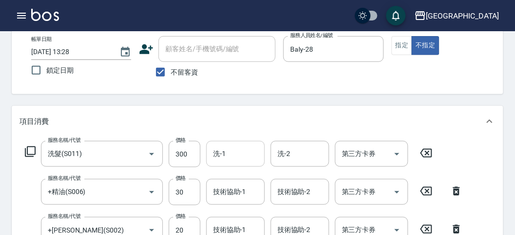
click at [236, 165] on div "洗-1" at bounding box center [235, 154] width 59 height 26
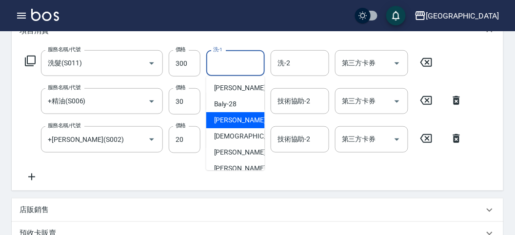
scroll to position [75, 0]
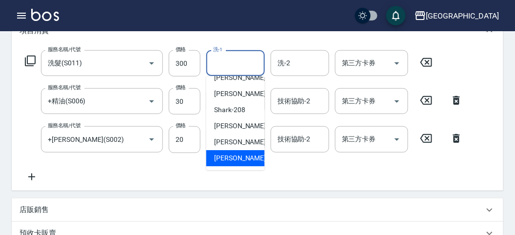
drag, startPoint x: 225, startPoint y: 157, endPoint x: 223, endPoint y: 147, distance: 9.9
click at [224, 157] on span "[PERSON_NAME] -222" at bounding box center [246, 158] width 65 height 10
type input "[PERSON_NAME]-222"
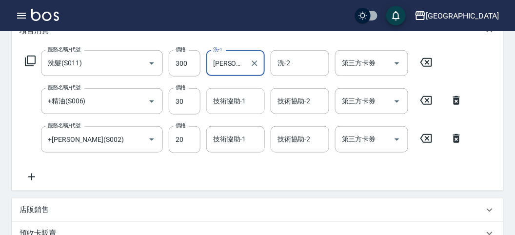
click at [232, 102] on div "技術協助-1 技術協助-1" at bounding box center [235, 101] width 59 height 26
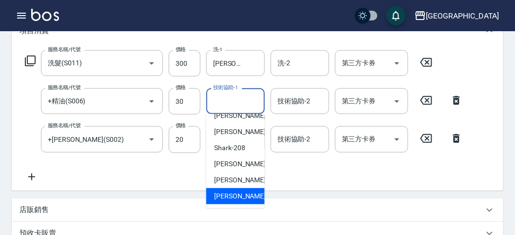
drag, startPoint x: 233, startPoint y: 196, endPoint x: 232, endPoint y: 182, distance: 13.7
click at [233, 196] on span "[PERSON_NAME] -222" at bounding box center [246, 196] width 65 height 10
type input "[PERSON_NAME]-222"
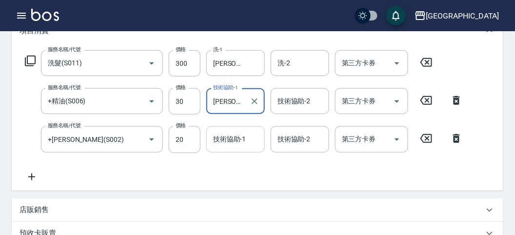
click at [234, 136] on div "技術協助-1 技術協助-1" at bounding box center [235, 139] width 59 height 26
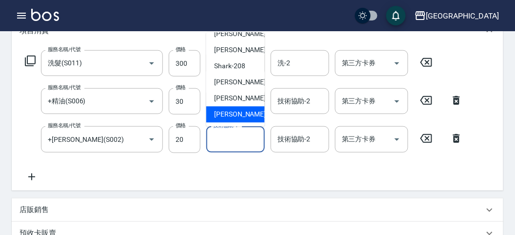
click at [233, 112] on span "[PERSON_NAME] -222" at bounding box center [246, 115] width 65 height 10
type input "[PERSON_NAME]-222"
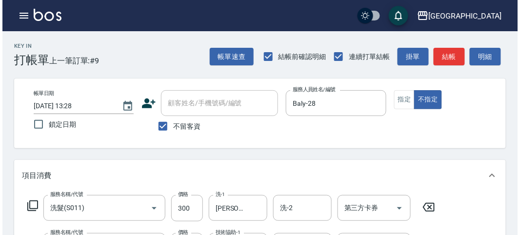
scroll to position [361, 0]
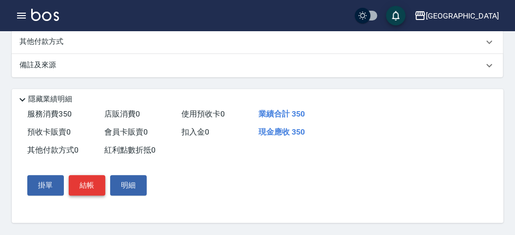
click at [77, 182] on button "結帳" at bounding box center [87, 186] width 37 height 20
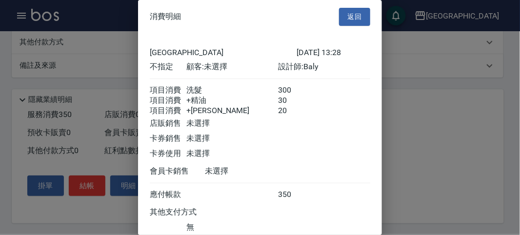
scroll to position [76, 0]
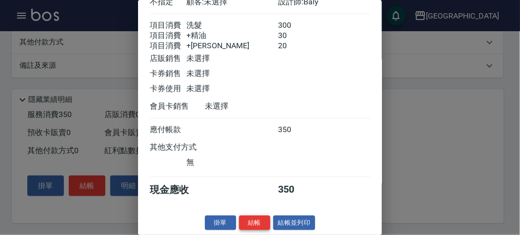
click at [249, 210] on button "結帳" at bounding box center [254, 223] width 31 height 15
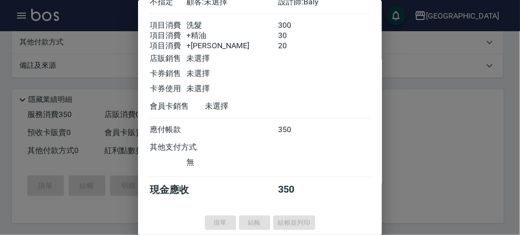
type input "[DATE] 13:32"
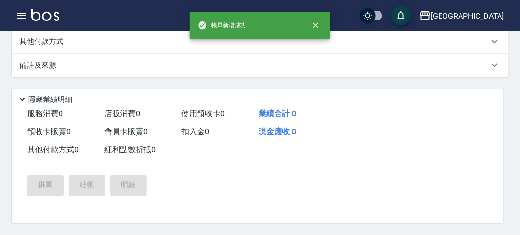
scroll to position [0, 0]
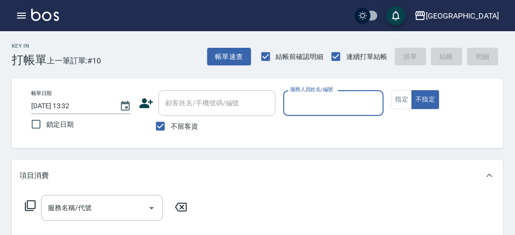
click at [401, 101] on button "指定" at bounding box center [402, 99] width 21 height 19
drag, startPoint x: 357, startPoint y: 96, endPoint x: 355, endPoint y: 110, distance: 14.3
click at [357, 98] on input "服務人員姓名/編號" at bounding box center [333, 103] width 91 height 17
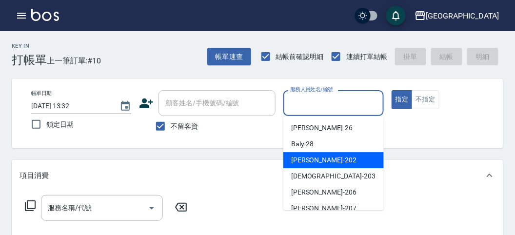
drag, startPoint x: 348, startPoint y: 157, endPoint x: 124, endPoint y: 167, distance: 224.0
click at [348, 157] on div "[PERSON_NAME] -202" at bounding box center [333, 160] width 100 height 16
type input "[PERSON_NAME]-202"
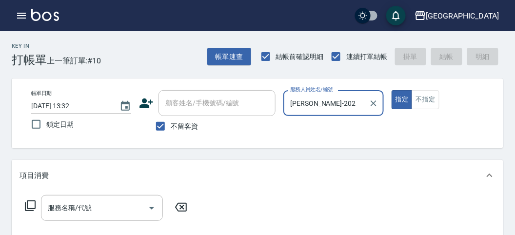
click at [27, 204] on icon at bounding box center [30, 205] width 11 height 11
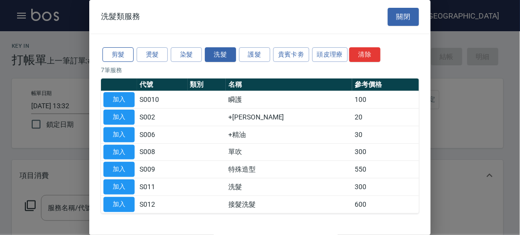
click at [117, 48] on button "剪髮" at bounding box center [117, 54] width 31 height 15
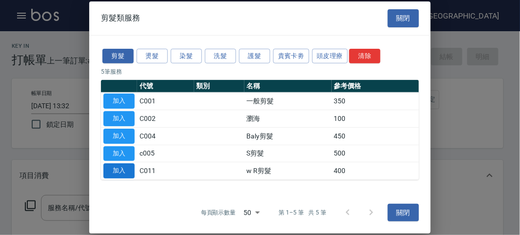
click at [118, 172] on button "加入" at bounding box center [118, 170] width 31 height 15
type input "w R剪髮(C011)"
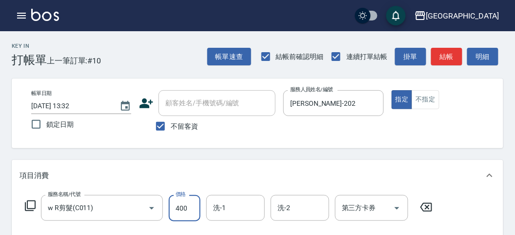
click at [189, 210] on input "400" at bounding box center [185, 208] width 32 height 26
type input "350"
click at [452, 51] on button "結帳" at bounding box center [446, 57] width 31 height 18
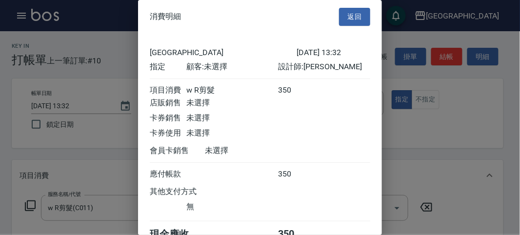
scroll to position [54, 0]
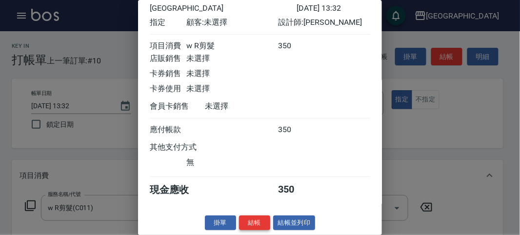
click at [251, 210] on button "結帳" at bounding box center [254, 223] width 31 height 15
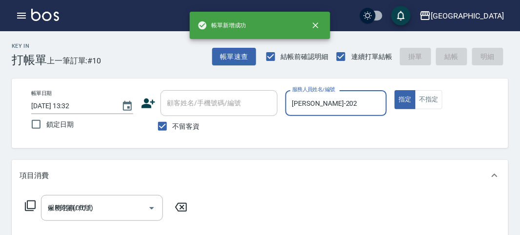
type input "[DATE] 14:06"
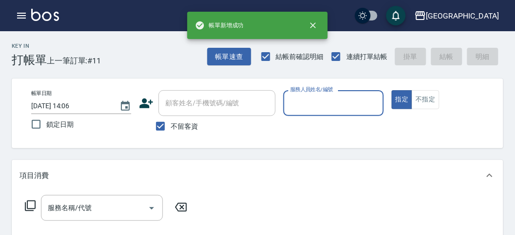
click at [332, 101] on input "服務人員姓名/編號" at bounding box center [333, 103] width 91 height 17
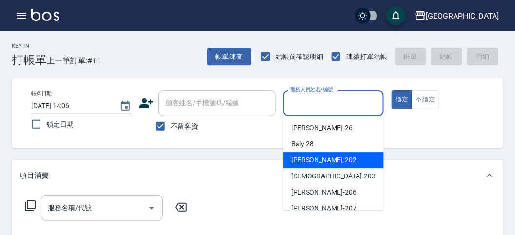
click at [323, 158] on div "[PERSON_NAME] -202" at bounding box center [333, 160] width 100 height 16
type input "[PERSON_NAME]-202"
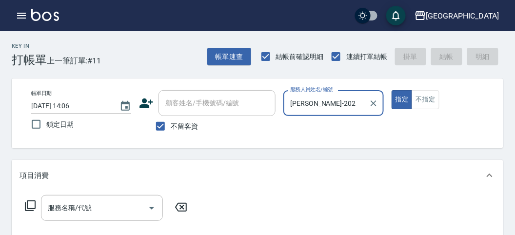
click at [31, 202] on icon at bounding box center [30, 206] width 12 height 12
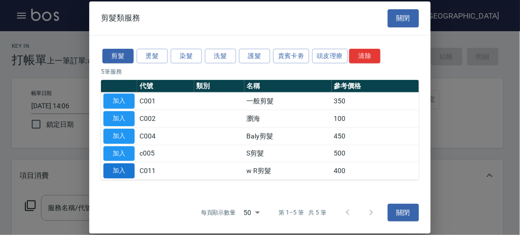
click at [129, 167] on button "加入" at bounding box center [118, 170] width 31 height 15
type input "w R剪髮(C011)"
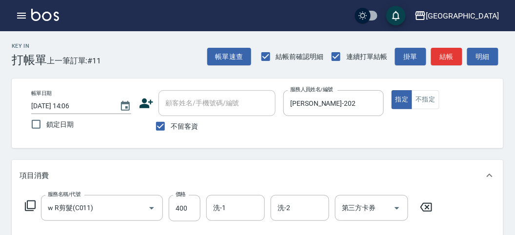
click at [201, 208] on div "服務名稱/代號 w R剪髮(C011) 服務名稱/代號 價格 400 價格 洗-1 洗-1 洗-2 洗-2 第三方卡券 第三方卡券" at bounding box center [229, 208] width 419 height 26
click at [193, 208] on input "400" at bounding box center [185, 208] width 32 height 26
type input "700"
drag, startPoint x: 452, startPoint y: 51, endPoint x: 404, endPoint y: 67, distance: 50.7
click at [451, 52] on button "結帳" at bounding box center [446, 57] width 31 height 18
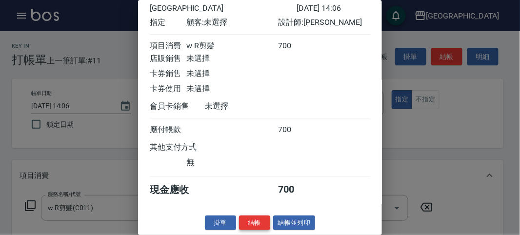
click at [254, 210] on button "結帳" at bounding box center [254, 223] width 31 height 15
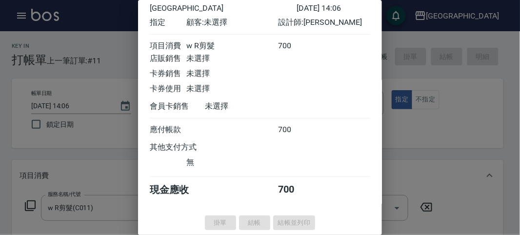
type input "[DATE] 14:07"
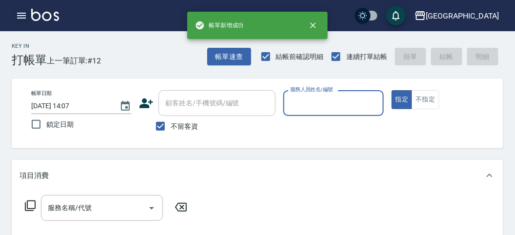
click at [22, 15] on icon "button" at bounding box center [22, 16] width 12 height 12
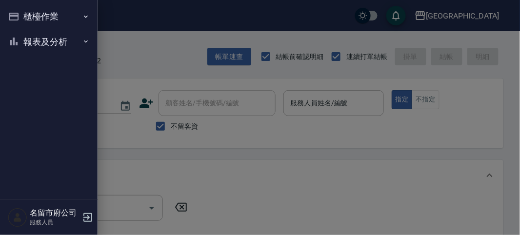
click at [23, 14] on button "櫃檯作業" at bounding box center [49, 16] width 90 height 25
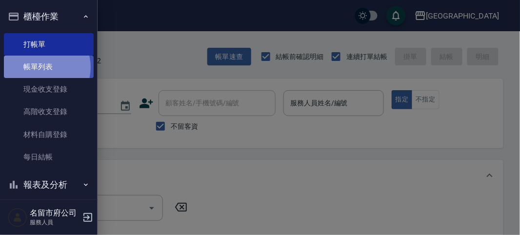
click at [41, 67] on link "帳單列表" at bounding box center [49, 67] width 90 height 22
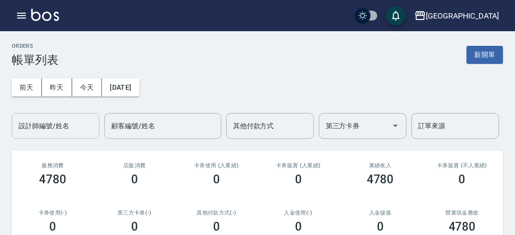
click at [64, 122] on input "設計師編號/姓名" at bounding box center [55, 126] width 79 height 17
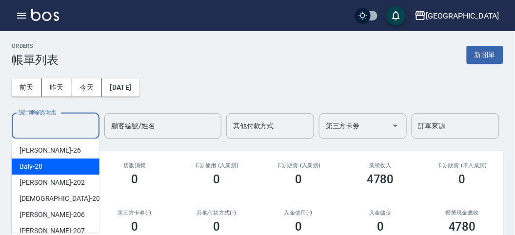
click at [63, 174] on div "Baly -28" at bounding box center [56, 166] width 88 height 16
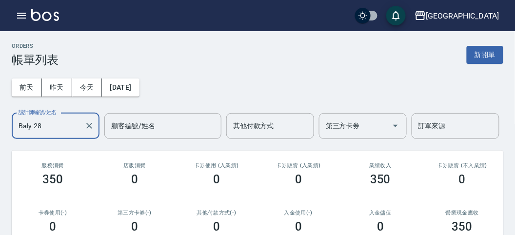
click at [57, 126] on input "Baly-28" at bounding box center [48, 126] width 64 height 17
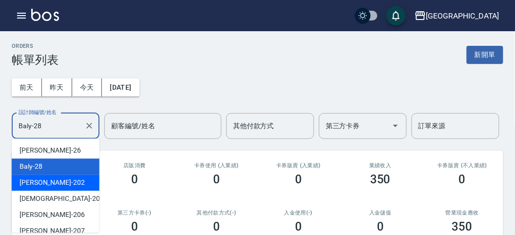
click at [54, 179] on div "[PERSON_NAME] -202" at bounding box center [56, 183] width 88 height 16
type input "[PERSON_NAME]-202"
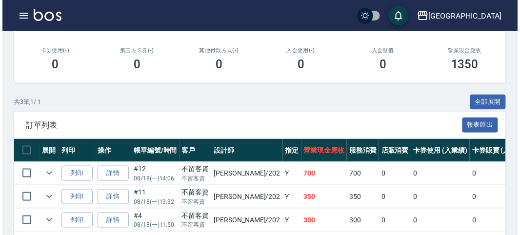
scroll to position [205, 0]
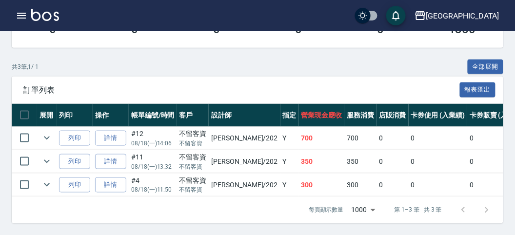
click at [11, 13] on div "名留市府 登出" at bounding box center [257, 15] width 515 height 31
click at [16, 14] on icon "button" at bounding box center [22, 16] width 12 height 12
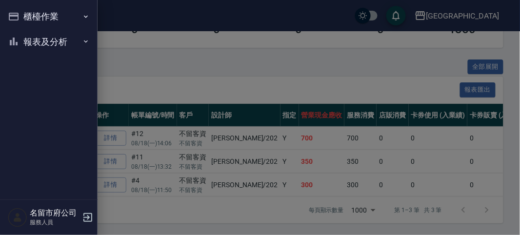
click at [19, 15] on icon "button" at bounding box center [14, 17] width 12 height 12
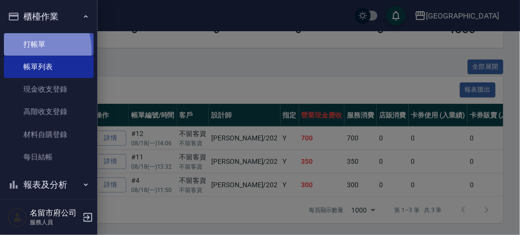
click at [27, 50] on link "打帳單" at bounding box center [49, 44] width 90 height 22
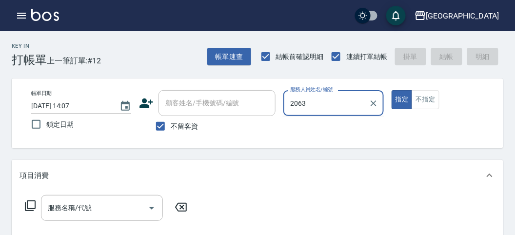
type input "2063"
click at [392, 90] on button "指定" at bounding box center [402, 99] width 21 height 19
type button "true"
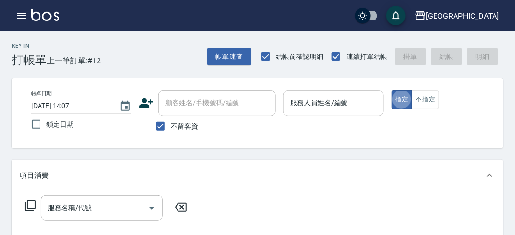
drag, startPoint x: 304, startPoint y: 111, endPoint x: 308, endPoint y: 106, distance: 6.9
click at [304, 110] on div "服務人員姓名/編號" at bounding box center [333, 103] width 100 height 26
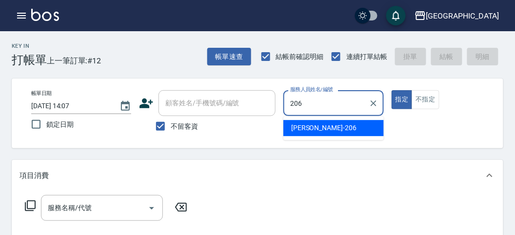
type input "[PERSON_NAME]-206"
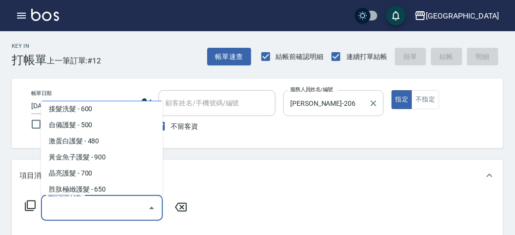
scroll to position [599, 0]
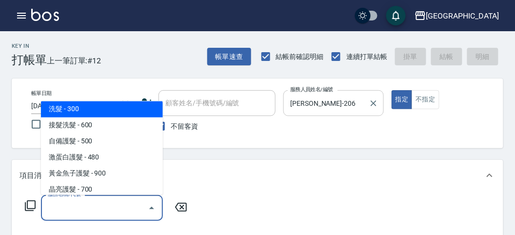
type input "洗髮(S011)"
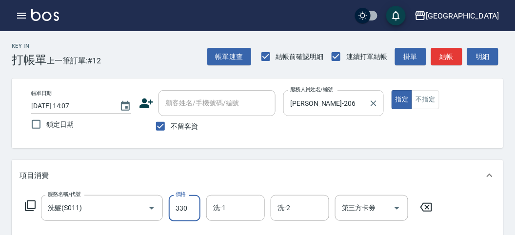
type input "330"
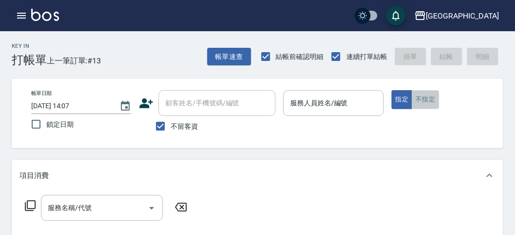
click at [424, 99] on button "不指定" at bounding box center [425, 99] width 27 height 19
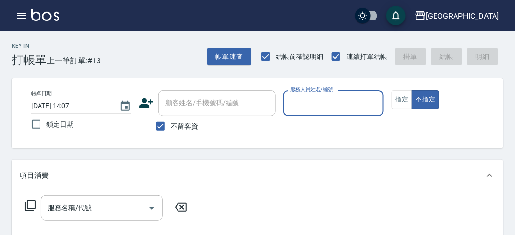
click at [316, 111] on input "服務人員姓名/編號" at bounding box center [333, 103] width 91 height 17
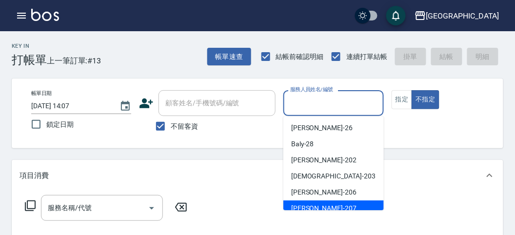
click at [319, 206] on div "[PERSON_NAME] -207" at bounding box center [333, 208] width 100 height 16
type input "[PERSON_NAME]-207"
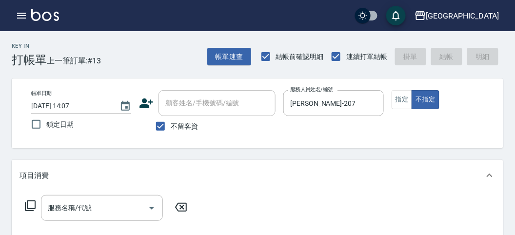
click at [30, 209] on icon at bounding box center [30, 206] width 12 height 12
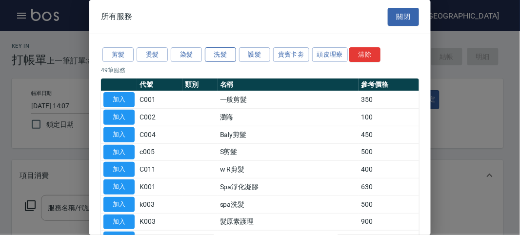
click at [218, 49] on button "洗髮" at bounding box center [220, 54] width 31 height 15
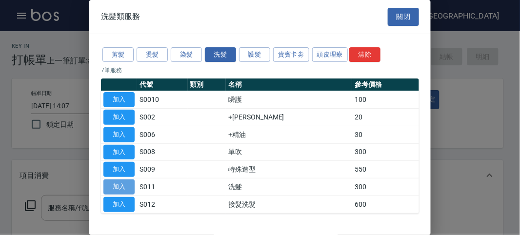
click at [130, 185] on button "加入" at bounding box center [118, 186] width 31 height 15
type input "洗髮(S011)"
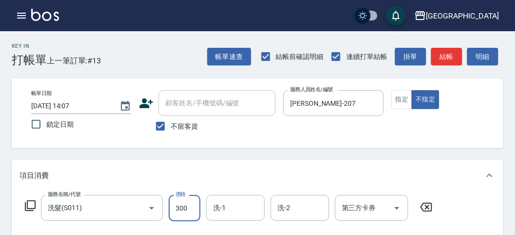
click at [181, 208] on input "300" at bounding box center [185, 208] width 32 height 26
type input "320"
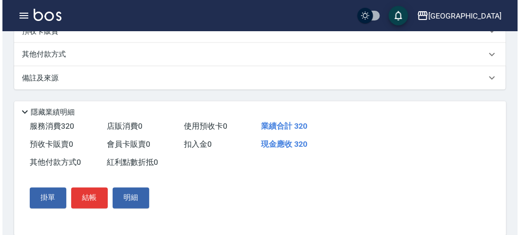
scroll to position [285, 0]
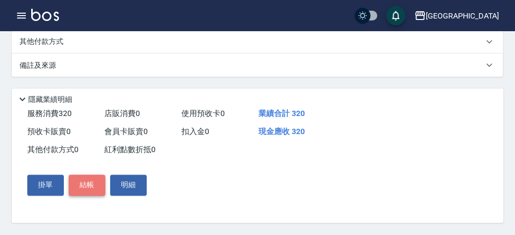
click at [77, 185] on button "結帳" at bounding box center [87, 185] width 37 height 20
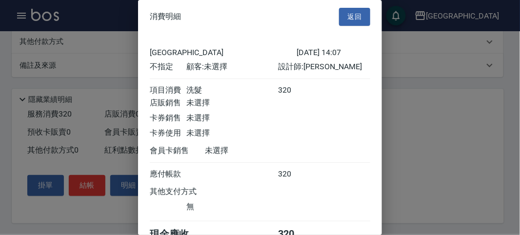
scroll to position [54, 0]
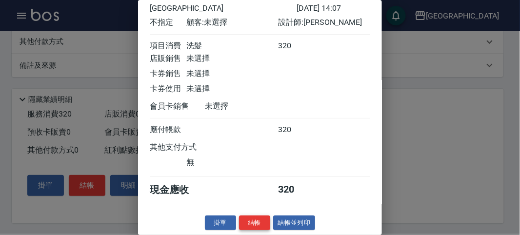
click at [253, 210] on button "結帳" at bounding box center [254, 223] width 31 height 15
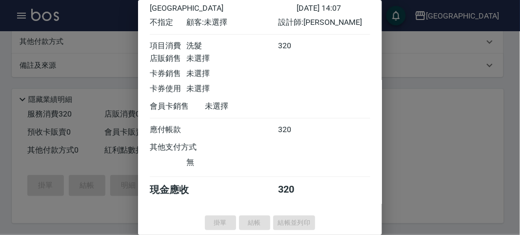
type input "[DATE] 14:15"
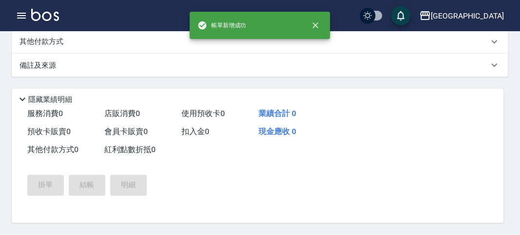
scroll to position [0, 0]
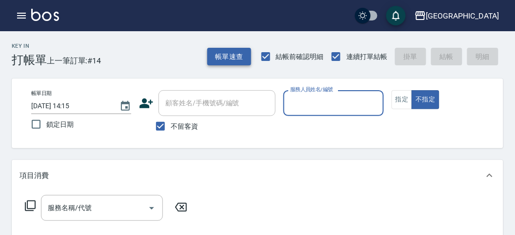
click at [228, 59] on button "帳單速查" at bounding box center [229, 57] width 44 height 18
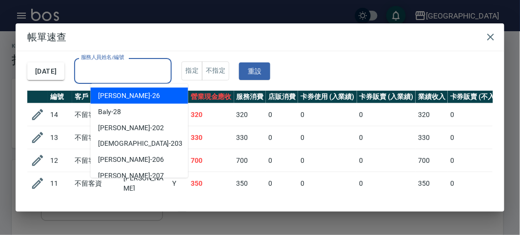
click at [165, 68] on input "服務人員姓名/編號" at bounding box center [123, 70] width 89 height 17
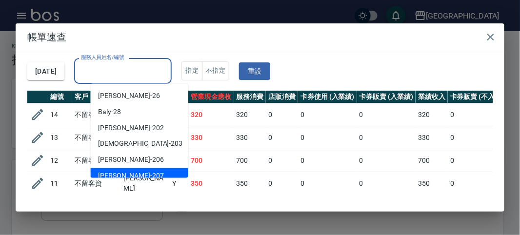
click at [154, 169] on div "[PERSON_NAME] -207" at bounding box center [140, 176] width 98 height 16
type input "[PERSON_NAME]-207"
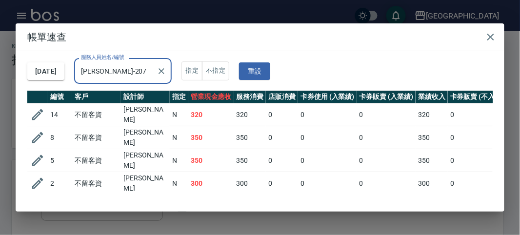
scroll to position [17, 0]
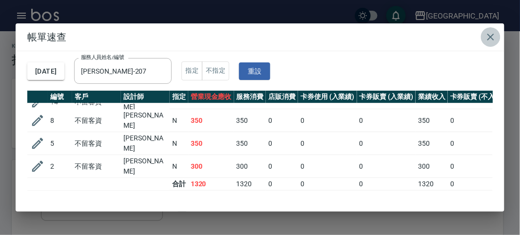
click at [491, 36] on icon "button" at bounding box center [491, 37] width 12 height 12
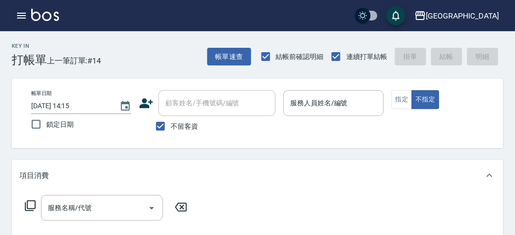
click at [25, 17] on icon "button" at bounding box center [22, 16] width 12 height 12
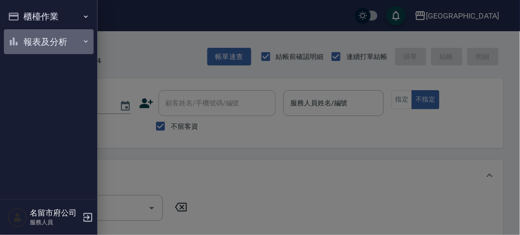
click at [24, 35] on button "報表及分析" at bounding box center [49, 41] width 90 height 25
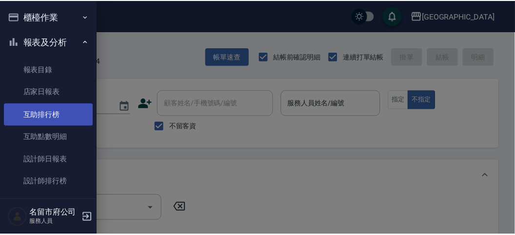
scroll to position [32, 0]
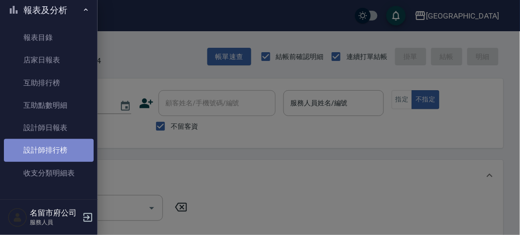
click at [59, 152] on link "設計師排行榜" at bounding box center [49, 150] width 90 height 22
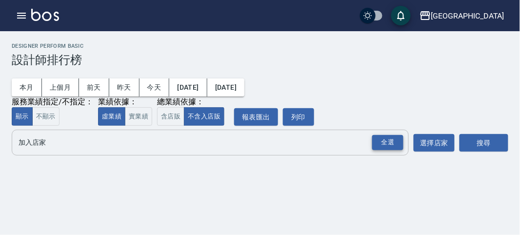
click at [386, 140] on div "全選" at bounding box center [387, 142] width 31 height 15
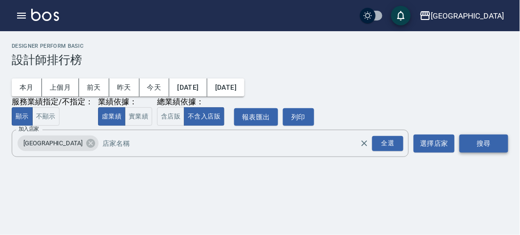
click at [499, 148] on button "搜尋" at bounding box center [483, 144] width 49 height 18
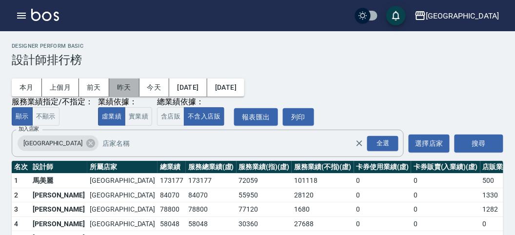
click at [129, 82] on button "昨天" at bounding box center [124, 88] width 30 height 18
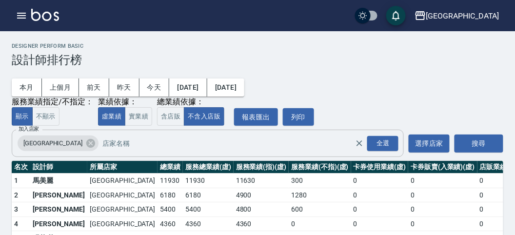
scroll to position [42, 0]
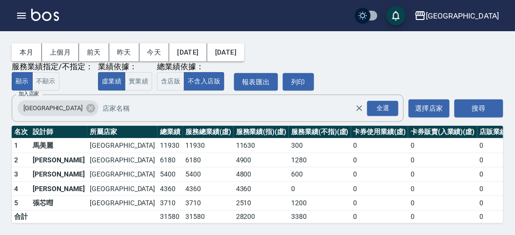
click at [49, 10] on img at bounding box center [45, 15] width 28 height 12
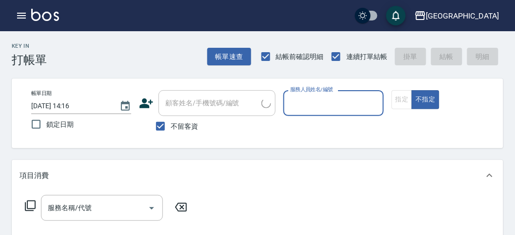
click at [223, 64] on button "帳單速查" at bounding box center [229, 57] width 44 height 18
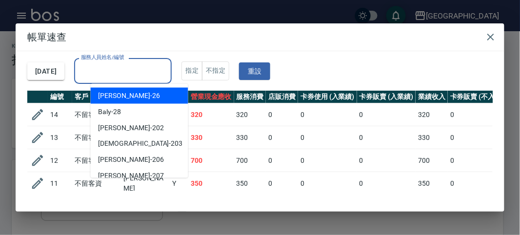
click at [165, 68] on input "服務人員姓名/編號" at bounding box center [123, 70] width 89 height 17
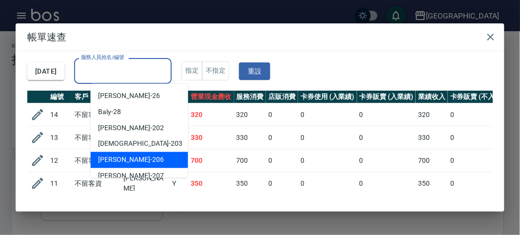
scroll to position [54, 0]
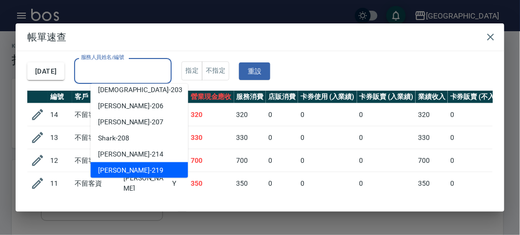
click at [133, 164] on div "[PERSON_NAME] -219" at bounding box center [140, 170] width 98 height 16
type input "[PERSON_NAME]-219"
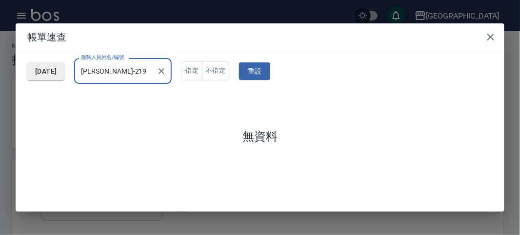
click at [64, 69] on button "[DATE]" at bounding box center [45, 71] width 37 height 18
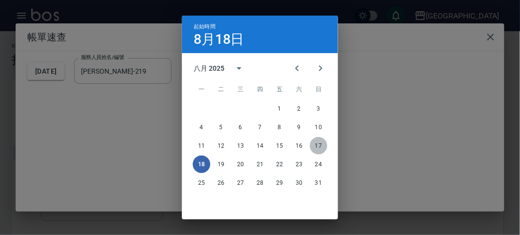
click at [320, 142] on button "17" at bounding box center [319, 146] width 18 height 18
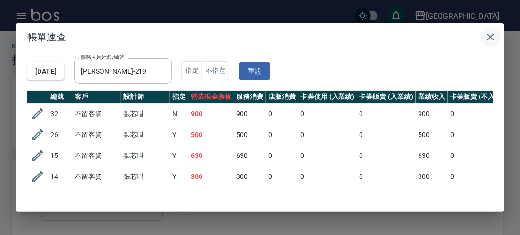
click at [488, 35] on icon "button" at bounding box center [491, 37] width 12 height 12
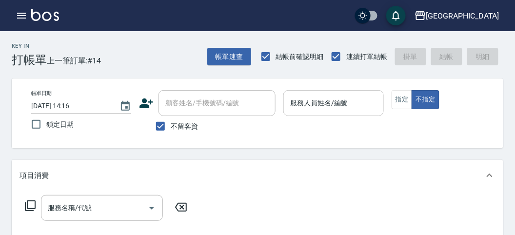
drag, startPoint x: 407, startPoint y: 101, endPoint x: 381, endPoint y: 100, distance: 25.8
click at [406, 101] on button "指定" at bounding box center [402, 99] width 21 height 19
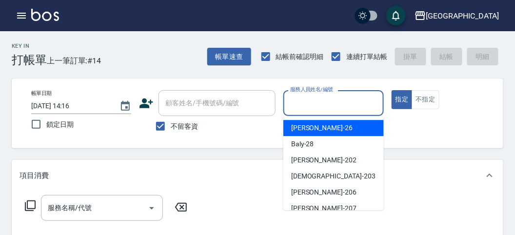
click at [331, 97] on input "服務人員姓名/編號" at bounding box center [333, 103] width 91 height 17
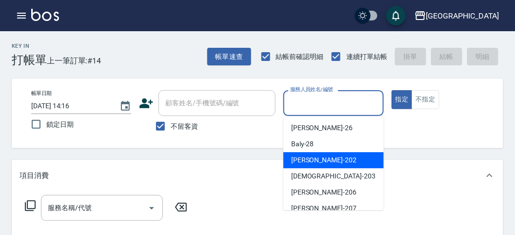
click at [339, 164] on div "[PERSON_NAME] -202" at bounding box center [333, 160] width 100 height 16
type input "[PERSON_NAME]-202"
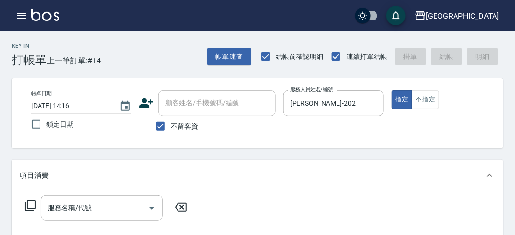
click at [24, 207] on icon at bounding box center [30, 206] width 12 height 12
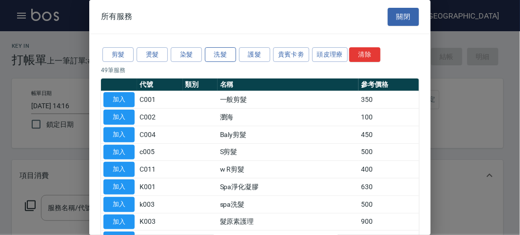
click at [221, 52] on button "洗髮" at bounding box center [220, 54] width 31 height 15
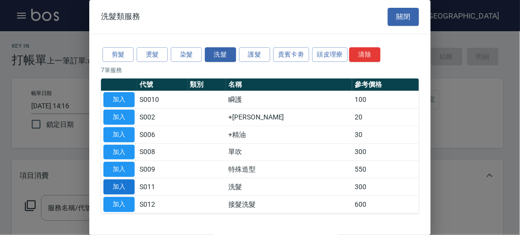
drag, startPoint x: 124, startPoint y: 184, endPoint x: 304, endPoint y: 117, distance: 191.5
click at [125, 184] on button "加入" at bounding box center [118, 186] width 31 height 15
type input "洗髮(S011)"
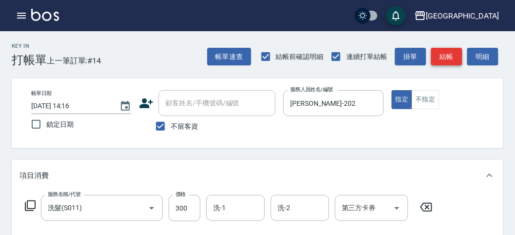
click at [454, 52] on button "結帳" at bounding box center [446, 57] width 31 height 18
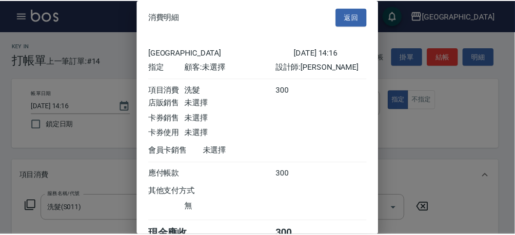
scroll to position [54, 0]
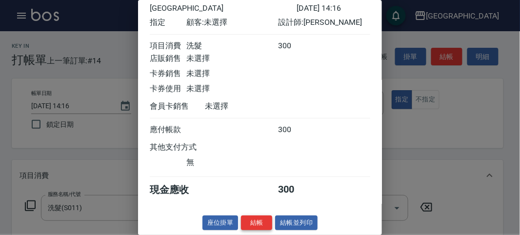
click at [257, 210] on button "結帳" at bounding box center [256, 223] width 31 height 15
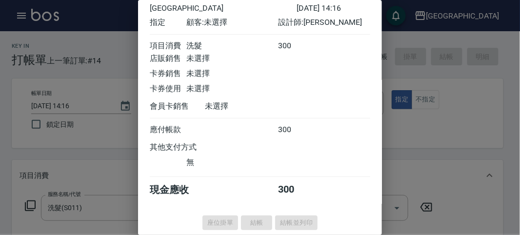
type input "[DATE] 14:38"
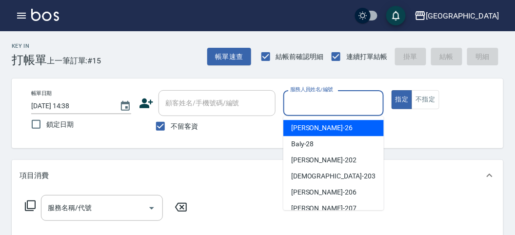
click at [338, 106] on input "服務人員姓名/編號" at bounding box center [333, 103] width 91 height 17
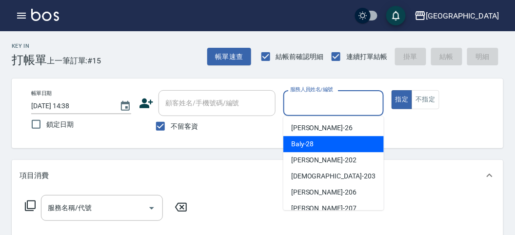
click at [322, 143] on div "Baly -28" at bounding box center [333, 144] width 100 height 16
type input "Baly-28"
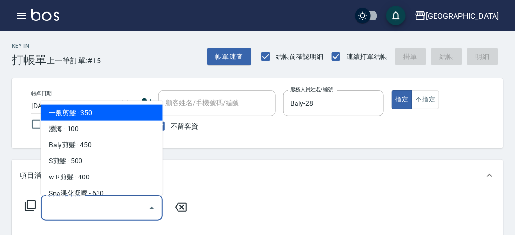
click at [65, 210] on input "服務名稱/代號" at bounding box center [94, 207] width 98 height 17
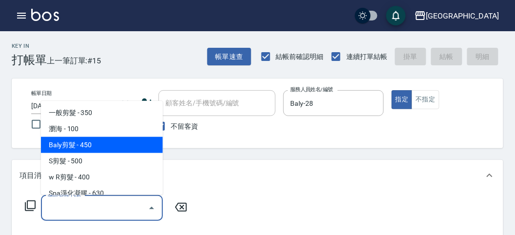
click at [63, 147] on span "Baly剪髮 - 450" at bounding box center [102, 145] width 122 height 16
type input "Baly剪髮(C004)"
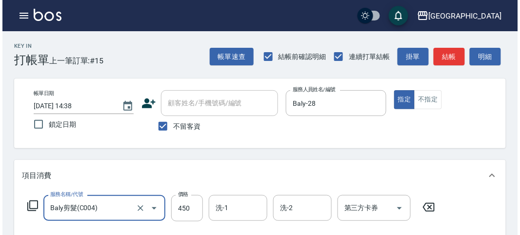
scroll to position [285, 0]
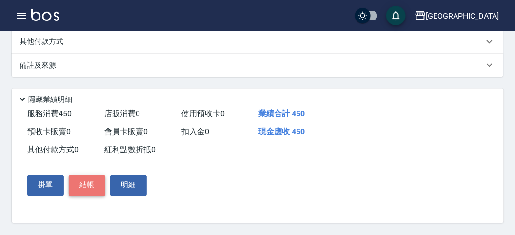
drag, startPoint x: 90, startPoint y: 190, endPoint x: 99, endPoint y: 186, distance: 9.8
click at [90, 190] on button "結帳" at bounding box center [87, 185] width 37 height 20
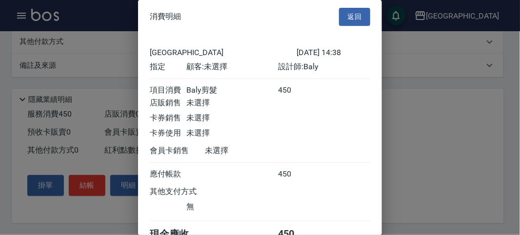
scroll to position [54, 0]
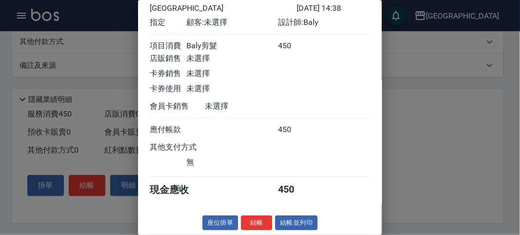
click at [251, 210] on button "結帳" at bounding box center [256, 223] width 31 height 15
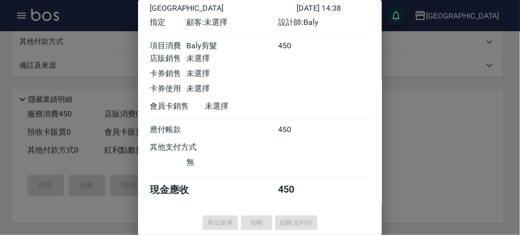
type input "[DATE] 14:46"
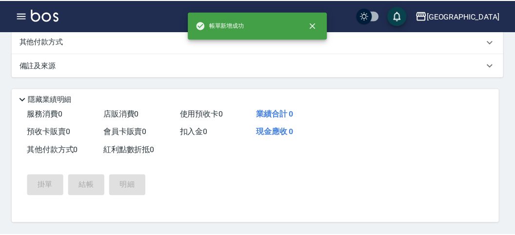
scroll to position [0, 0]
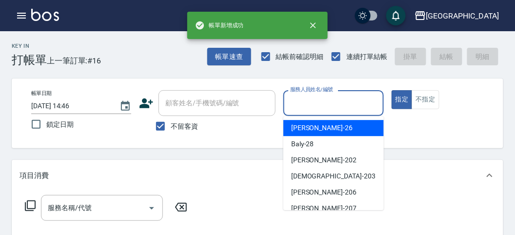
click at [321, 102] on input "服務人員姓名/編號" at bounding box center [333, 103] width 91 height 17
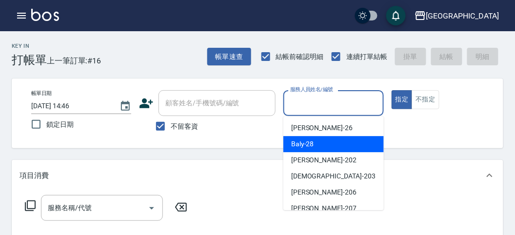
click at [311, 141] on span "Baly -28" at bounding box center [302, 144] width 23 height 10
type input "Baly-28"
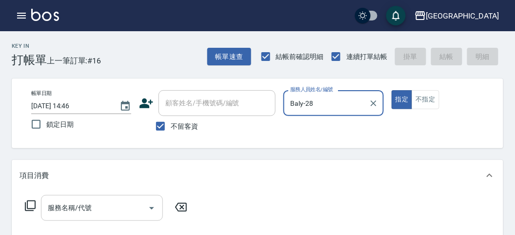
click at [93, 203] on input "服務名稱/代號" at bounding box center [94, 207] width 98 height 17
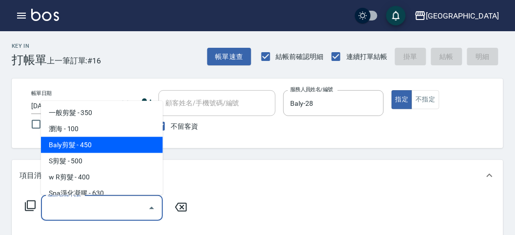
click at [86, 140] on span "Baly剪髮 - 450" at bounding box center [102, 145] width 122 height 16
type input "Baly剪髮(C004)"
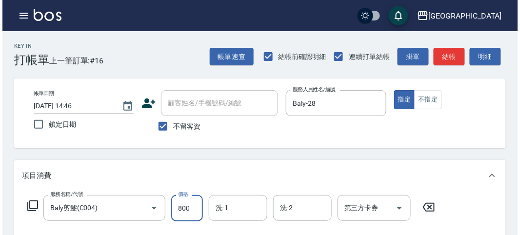
scroll to position [285, 0]
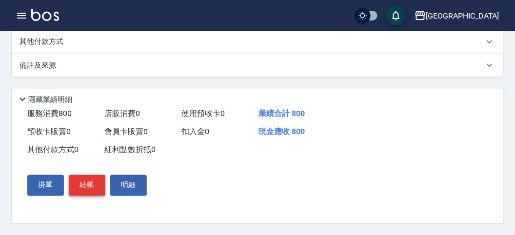
type input "800"
click at [82, 188] on button "結帳" at bounding box center [87, 185] width 37 height 20
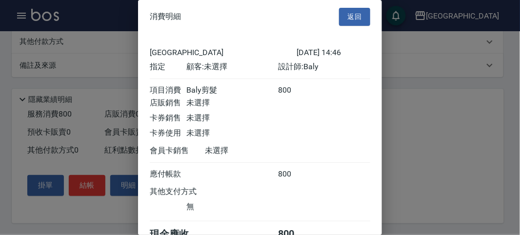
scroll to position [54, 0]
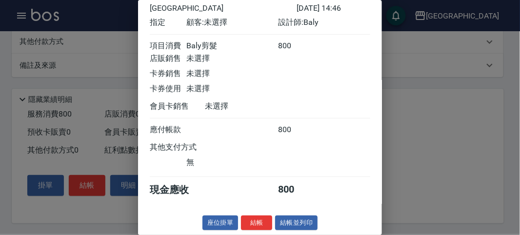
click at [255, 210] on button "結帳" at bounding box center [256, 223] width 31 height 15
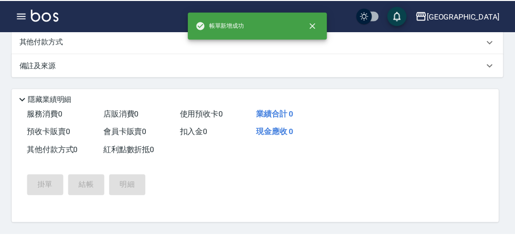
scroll to position [0, 0]
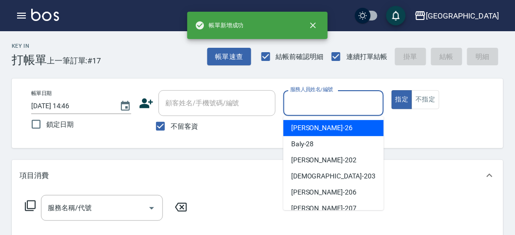
click at [320, 107] on input "服務人員姓名/編號" at bounding box center [333, 103] width 91 height 17
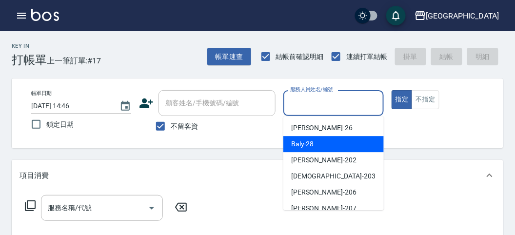
drag, startPoint x: 319, startPoint y: 142, endPoint x: 137, endPoint y: 235, distance: 203.4
click at [318, 143] on div "Baly -28" at bounding box center [333, 144] width 100 height 16
type input "Baly-28"
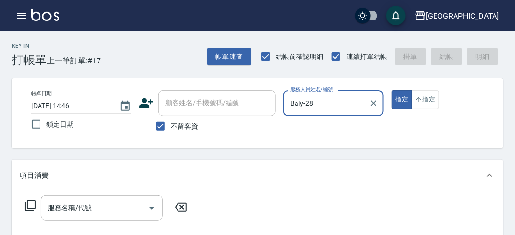
click at [32, 203] on icon at bounding box center [30, 206] width 12 height 12
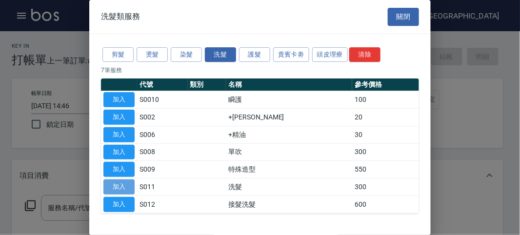
click at [117, 184] on button "加入" at bounding box center [118, 186] width 31 height 15
type input "洗髮(S011)"
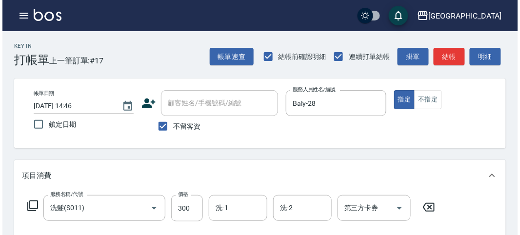
scroll to position [285, 0]
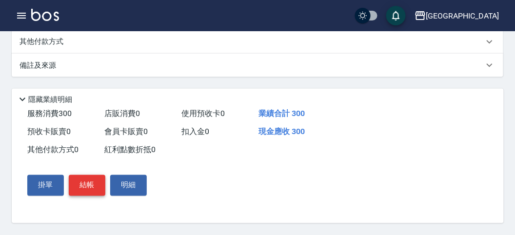
click at [84, 185] on button "結帳" at bounding box center [87, 185] width 37 height 20
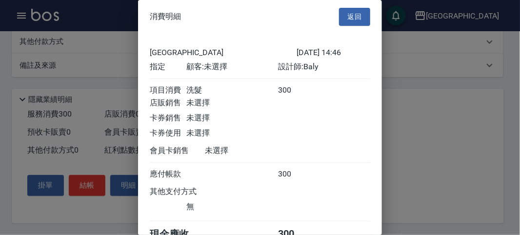
scroll to position [54, 0]
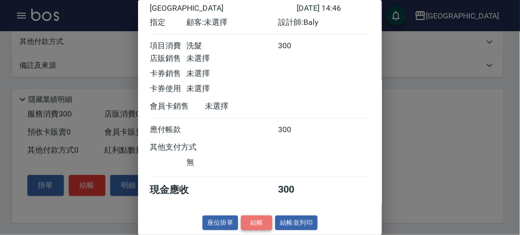
drag, startPoint x: 248, startPoint y: 220, endPoint x: 267, endPoint y: 193, distance: 32.9
click at [248, 210] on button "結帳" at bounding box center [256, 223] width 31 height 15
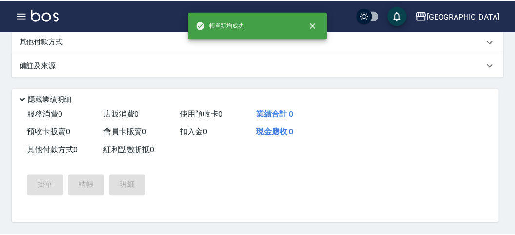
scroll to position [0, 0]
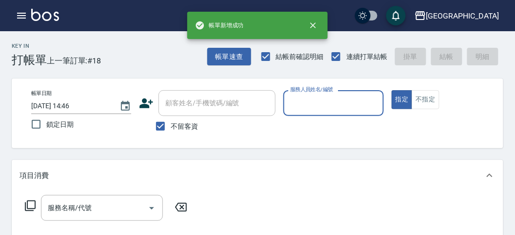
click at [321, 106] on input "服務人員姓名/編號" at bounding box center [333, 103] width 91 height 17
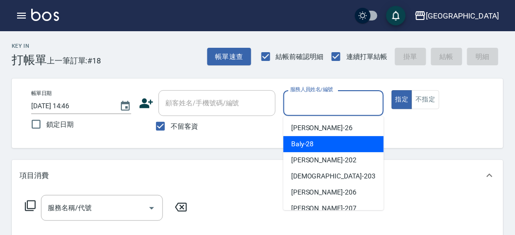
drag, startPoint x: 322, startPoint y: 147, endPoint x: 311, endPoint y: 150, distance: 11.6
click at [322, 146] on div "Baly -28" at bounding box center [333, 144] width 100 height 16
type input "Baly-28"
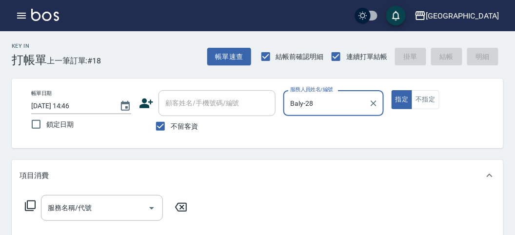
click at [25, 203] on icon at bounding box center [30, 205] width 11 height 11
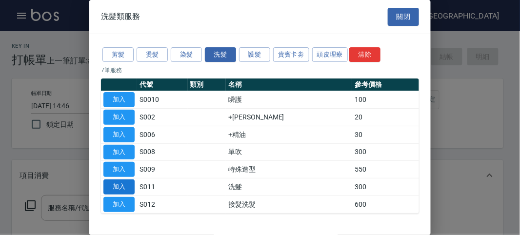
click at [127, 188] on button "加入" at bounding box center [118, 186] width 31 height 15
type input "洗髮(S011)"
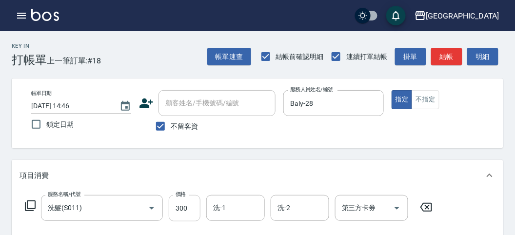
click at [191, 210] on input "300" at bounding box center [185, 208] width 32 height 26
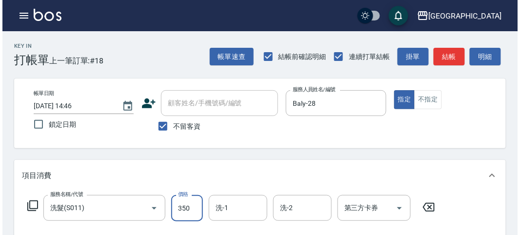
scroll to position [285, 0]
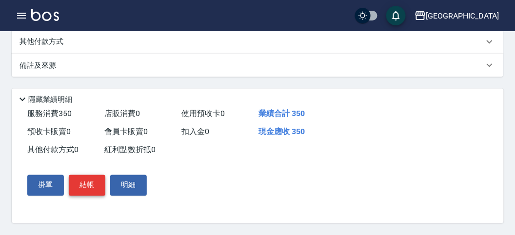
type input "350"
click at [86, 183] on button "結帳" at bounding box center [87, 185] width 37 height 20
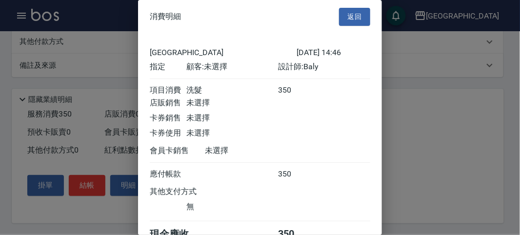
scroll to position [54, 0]
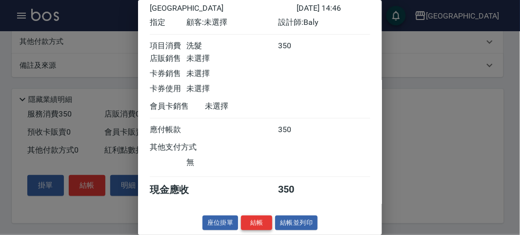
click at [254, 210] on button "結帳" at bounding box center [256, 223] width 31 height 15
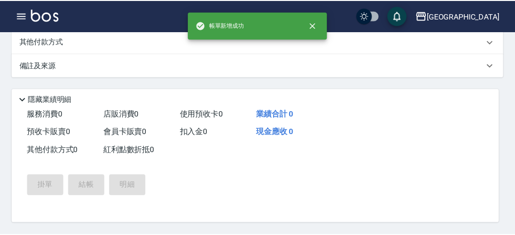
scroll to position [0, 0]
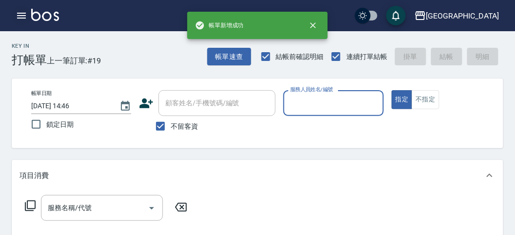
click at [23, 15] on icon "button" at bounding box center [22, 16] width 12 height 12
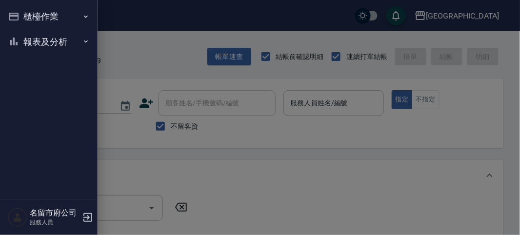
click at [24, 15] on button "櫃檯作業" at bounding box center [49, 16] width 90 height 25
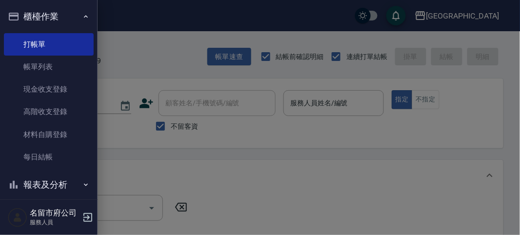
click at [294, 103] on div at bounding box center [260, 117] width 520 height 235
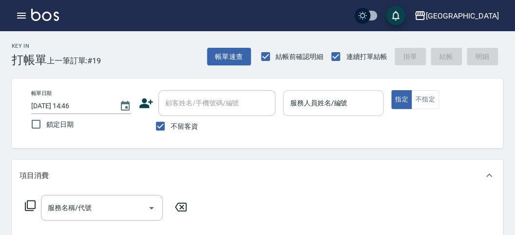
click at [305, 102] on input "服務人員姓名/編號" at bounding box center [333, 103] width 91 height 17
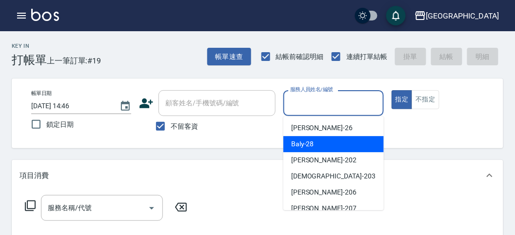
drag, startPoint x: 300, startPoint y: 149, endPoint x: 276, endPoint y: 149, distance: 23.9
click at [299, 149] on div "Baly -28" at bounding box center [333, 144] width 100 height 16
type input "Baly-28"
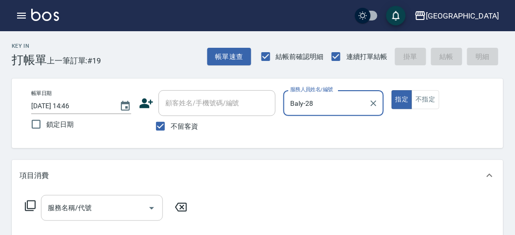
scroll to position [108, 0]
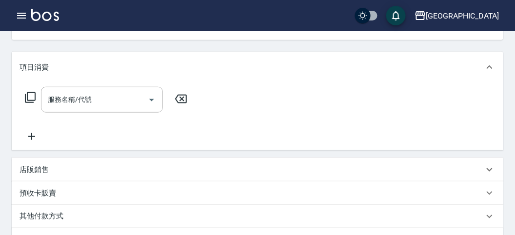
click at [44, 174] on p "店販銷售" at bounding box center [34, 170] width 29 height 10
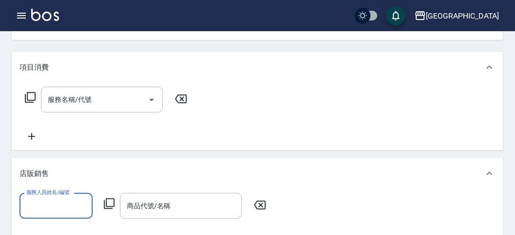
scroll to position [0, 0]
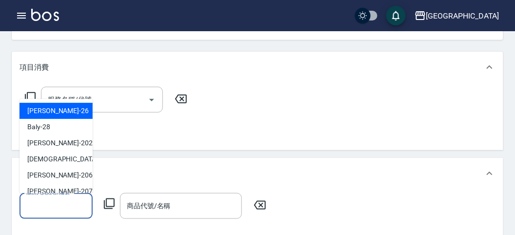
drag, startPoint x: 60, startPoint y: 205, endPoint x: 67, endPoint y: 173, distance: 32.9
click at [58, 200] on input "服務人員姓名/編號" at bounding box center [56, 205] width 64 height 17
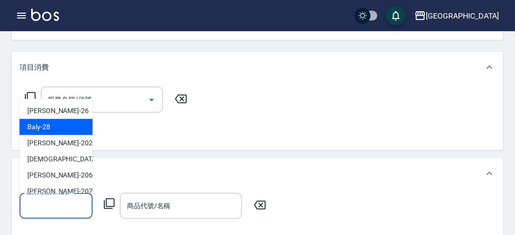
click at [63, 125] on div "Baly -28" at bounding box center [56, 127] width 73 height 16
type input "Baly-28"
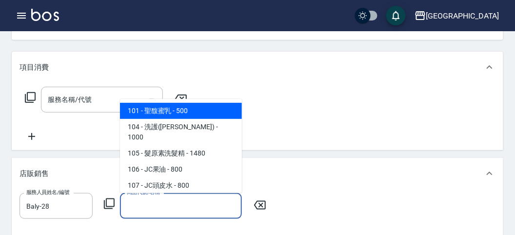
drag, startPoint x: 150, startPoint y: 200, endPoint x: 140, endPoint y: 179, distance: 22.9
click at [143, 191] on body "名留市府 登出 櫃檯作業 打帳單 帳單列表 現金收支登錄 高階收支登錄 材料自購登錄 每日結帳 報表及分析 報表目錄 店家日報表 互助排行榜 互助點數明細 設…" at bounding box center [257, 192] width 515 height 601
click at [157, 111] on span "101 - 聖馥蜜乳 - 500" at bounding box center [181, 111] width 122 height 16
type input "聖馥蜜乳"
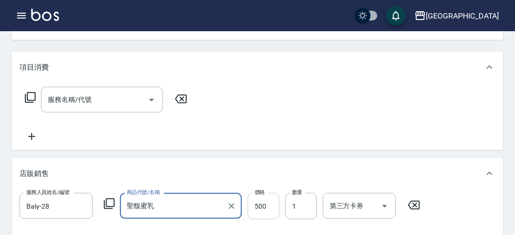
drag, startPoint x: 253, startPoint y: 207, endPoint x: 253, endPoint y: 196, distance: 11.2
click at [253, 206] on input "500" at bounding box center [264, 206] width 32 height 26
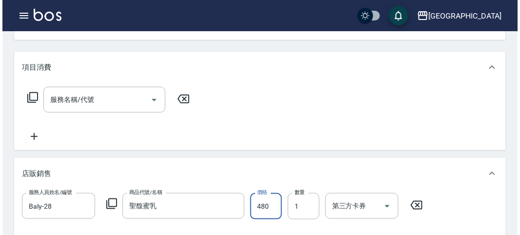
scroll to position [368, 0]
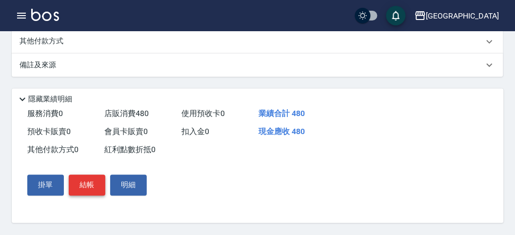
type input "480"
drag, startPoint x: 93, startPoint y: 184, endPoint x: 108, endPoint y: 184, distance: 15.1
click at [94, 183] on button "結帳" at bounding box center [87, 185] width 37 height 20
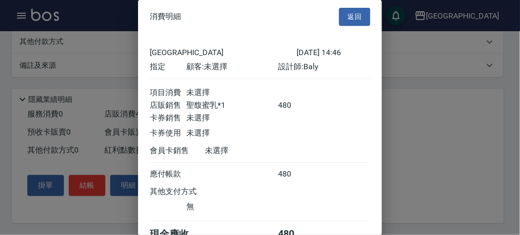
scroll to position [54, 0]
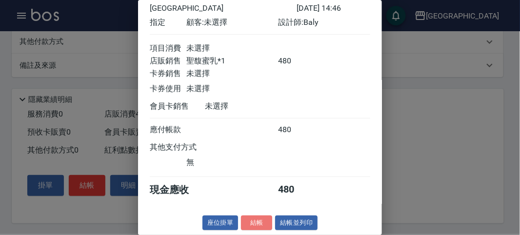
drag, startPoint x: 256, startPoint y: 223, endPoint x: 256, endPoint y: 216, distance: 6.8
click at [255, 210] on button "結帳" at bounding box center [256, 223] width 31 height 15
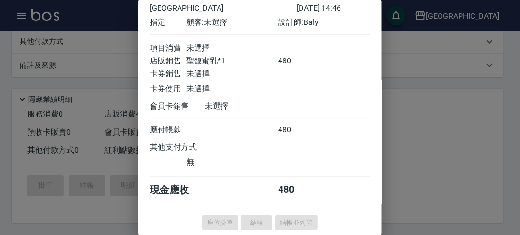
type input "[DATE] 14:47"
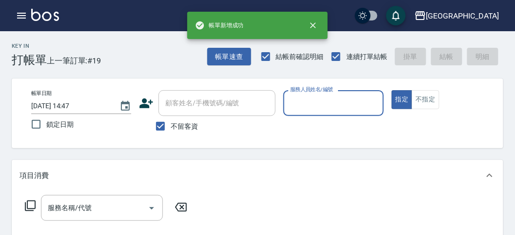
scroll to position [0, 0]
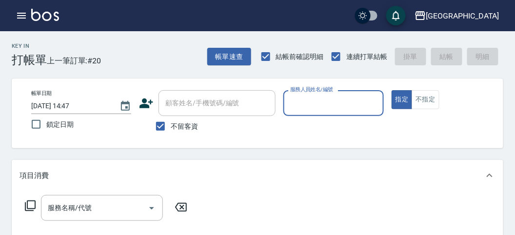
click at [331, 96] on input "服務人員姓名/編號" at bounding box center [333, 103] width 91 height 17
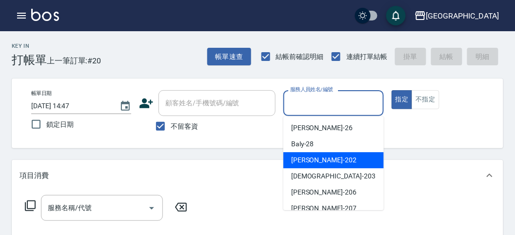
click at [324, 155] on div "[PERSON_NAME] -202" at bounding box center [333, 160] width 100 height 16
type input "[PERSON_NAME]-202"
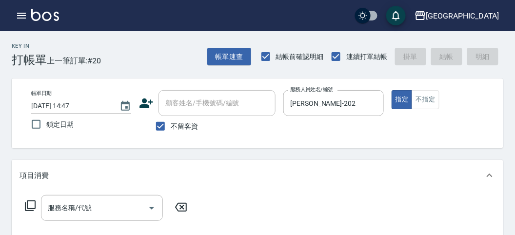
click at [28, 208] on icon at bounding box center [30, 206] width 12 height 12
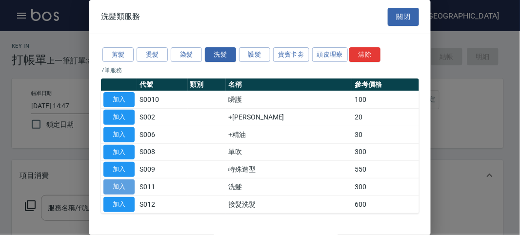
click at [122, 187] on button "加入" at bounding box center [118, 186] width 31 height 15
type input "洗髮(S011)"
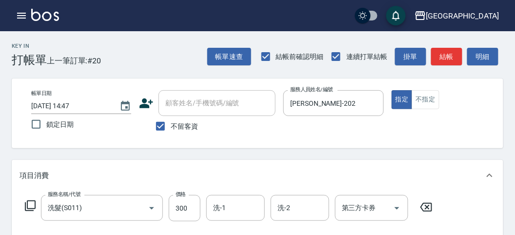
scroll to position [54, 0]
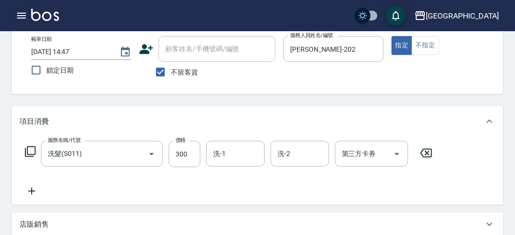
click at [239, 140] on div "服務名稱/代號 洗髮(S011) 服務名稱/代號 價格 300 價格 洗-1 洗-1 洗-2 洗-2 第三方卡券 第三方卡券" at bounding box center [257, 171] width 491 height 68
click at [241, 152] on input "洗-1" at bounding box center [236, 153] width 50 height 17
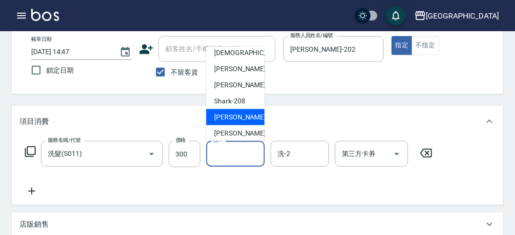
click at [235, 120] on span "小雲 -214" at bounding box center [246, 117] width 65 height 10
type input "小雲-214"
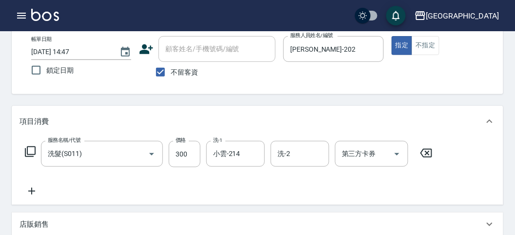
click at [29, 152] on icon at bounding box center [30, 152] width 12 height 12
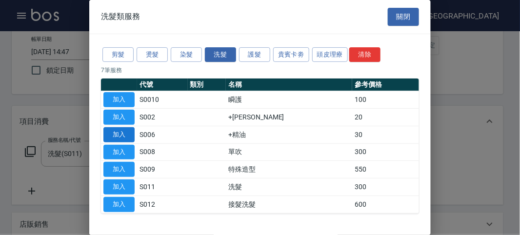
click at [127, 133] on button "加入" at bounding box center [118, 134] width 31 height 15
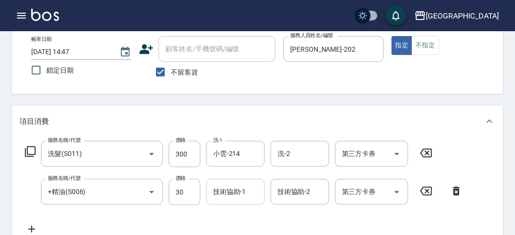
click at [231, 187] on input "技術協助-1" at bounding box center [236, 191] width 50 height 17
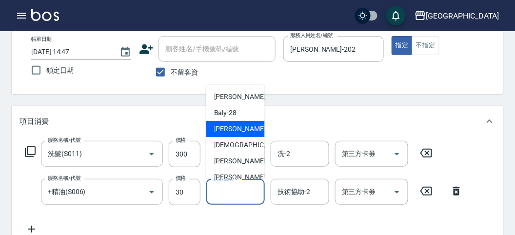
scroll to position [75, 0]
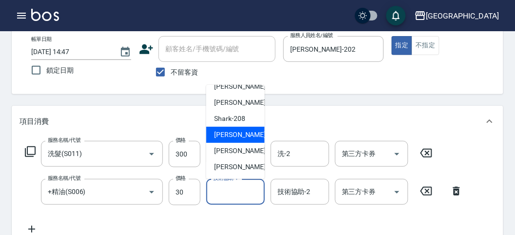
click at [225, 133] on span "小雲 -214" at bounding box center [246, 135] width 65 height 10
type input "小雲-214"
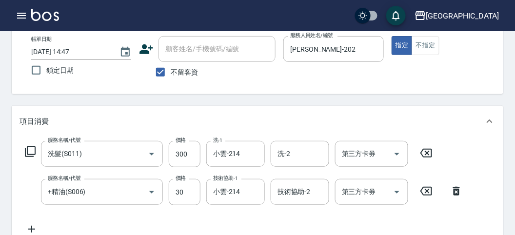
click at [30, 155] on icon at bounding box center [30, 152] width 12 height 12
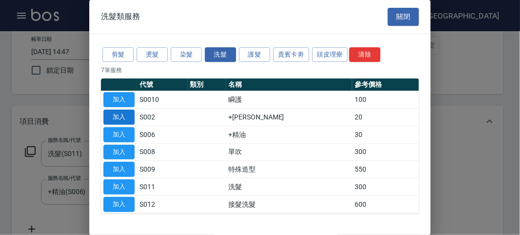
click at [130, 118] on button "加入" at bounding box center [118, 117] width 31 height 15
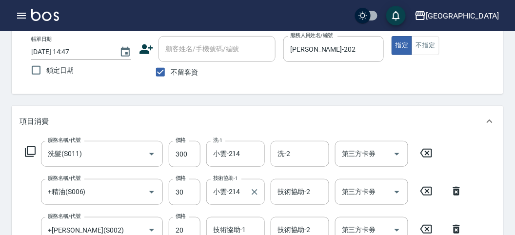
scroll to position [108, 0]
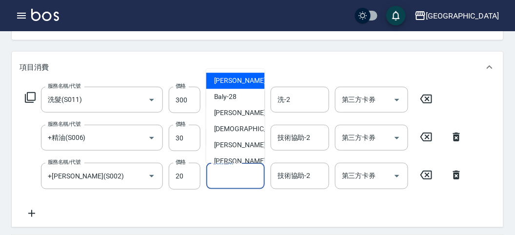
click at [231, 172] on input "技術協助-1" at bounding box center [236, 175] width 50 height 17
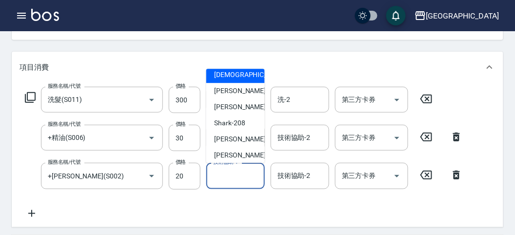
scroll to position [75, 0]
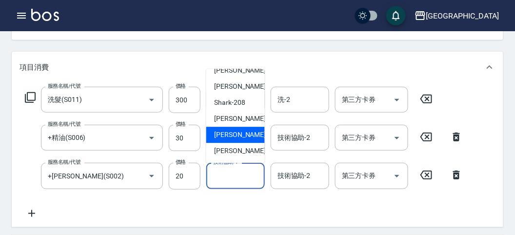
click at [233, 136] on span "[PERSON_NAME] -219" at bounding box center [246, 135] width 65 height 10
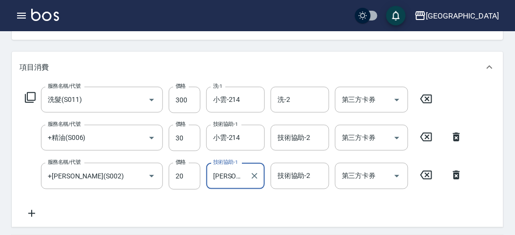
click at [245, 175] on input "[PERSON_NAME]-219" at bounding box center [228, 175] width 35 height 17
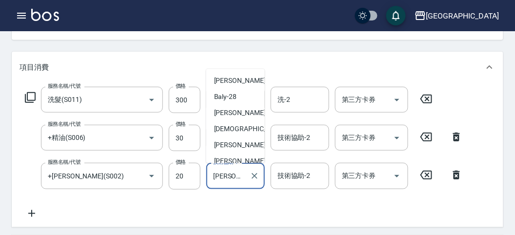
scroll to position [54, 0]
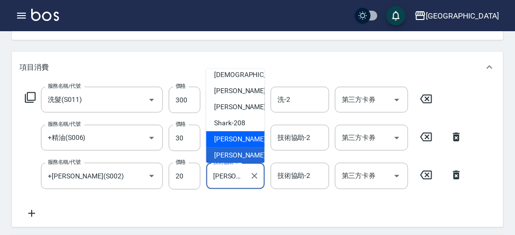
click at [236, 132] on div "小雲 -214" at bounding box center [235, 140] width 59 height 16
type input "小雲-214"
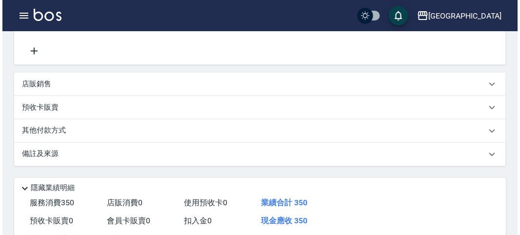
scroll to position [361, 0]
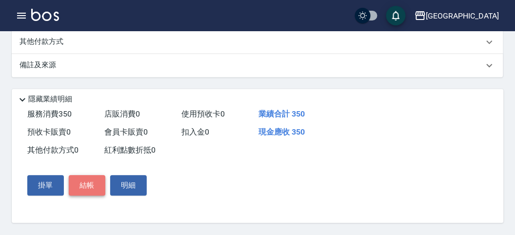
click at [90, 195] on button "結帳" at bounding box center [87, 186] width 37 height 20
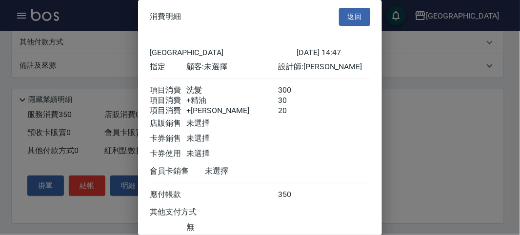
scroll to position [76, 0]
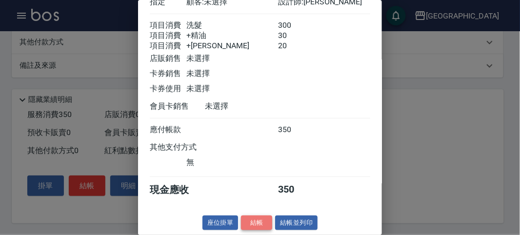
click at [262, 210] on button "結帳" at bounding box center [256, 223] width 31 height 15
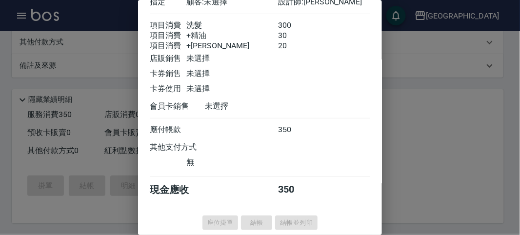
type input "[DATE] 15:20"
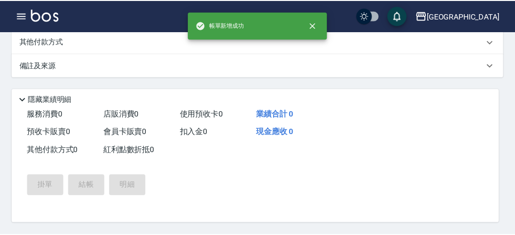
scroll to position [0, 0]
